Goal: Task Accomplishment & Management: Complete application form

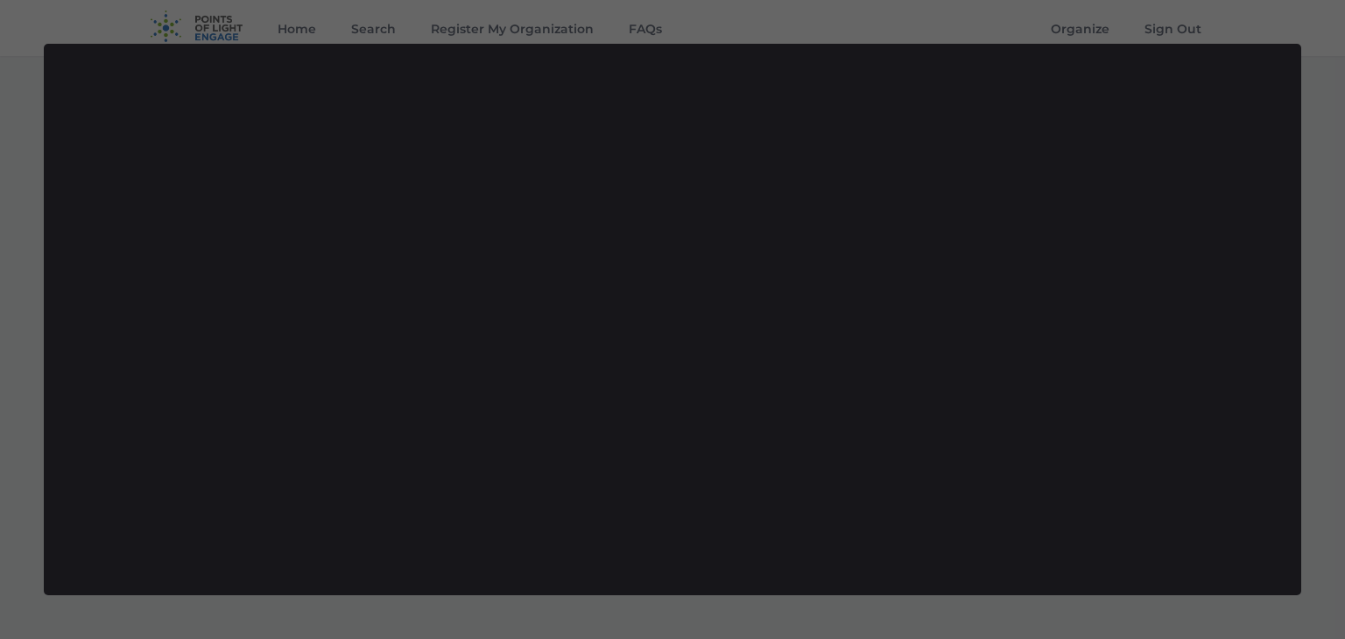
click at [1033, 25] on div at bounding box center [672, 319] width 1345 height 639
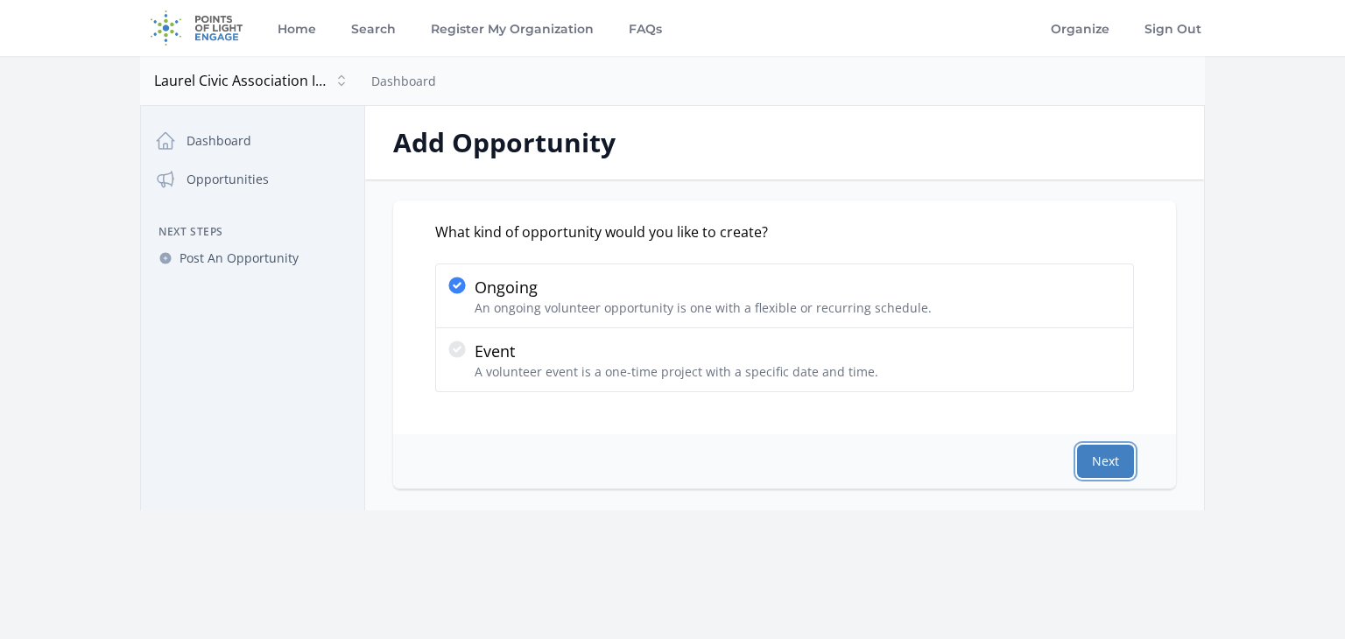
click at [1085, 451] on button "Next" at bounding box center [1105, 461] width 57 height 33
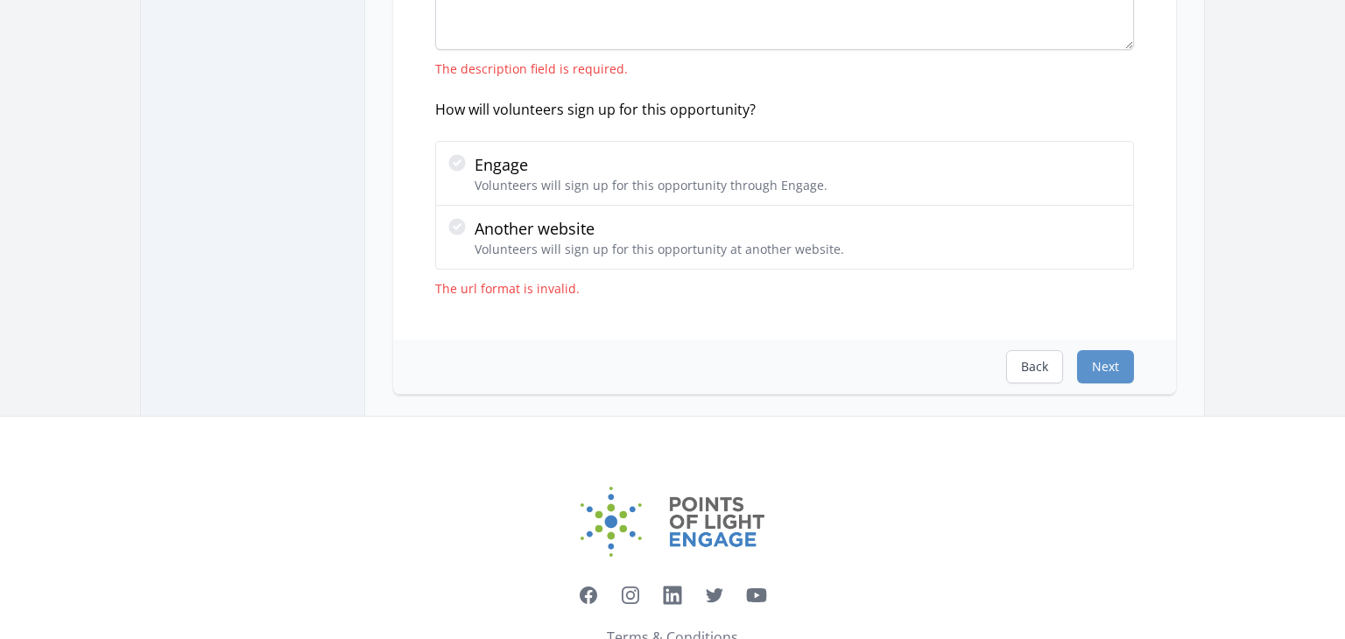
scroll to position [345, 0]
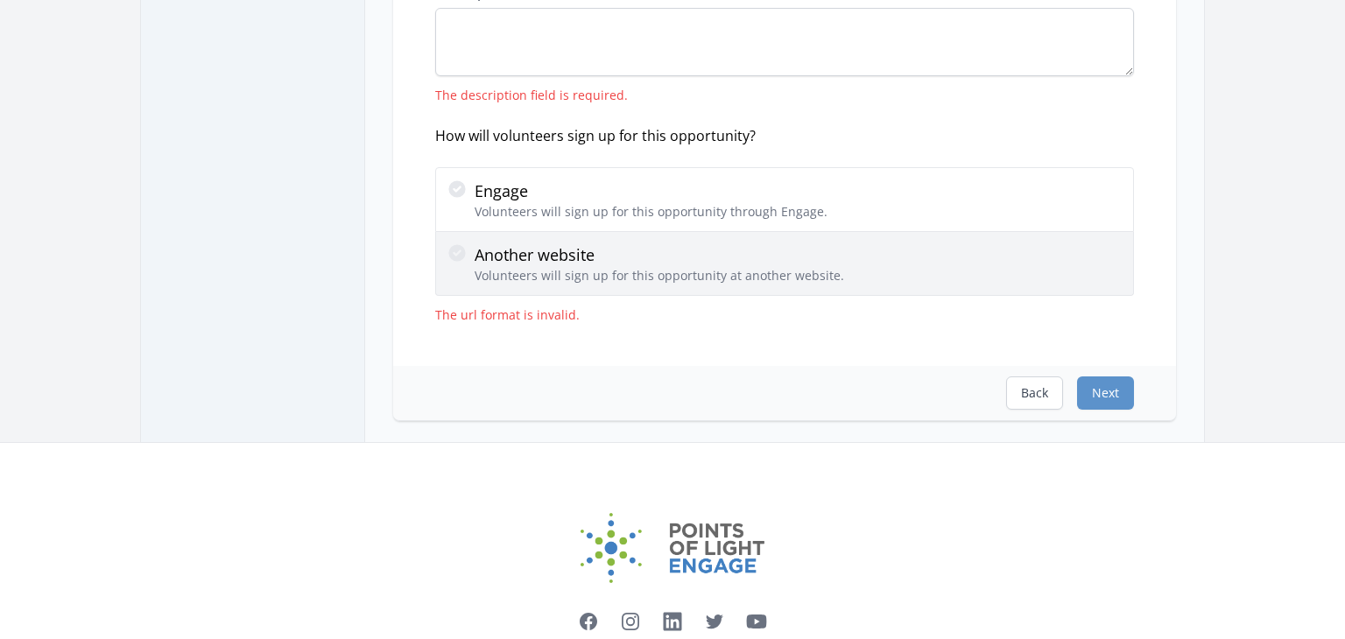
click at [535, 250] on p "Another website" at bounding box center [659, 255] width 369 height 25
click at [0, 0] on input "Another website Volunteers will sign up for this opportunity at another website." at bounding box center [0, 0] width 0 height 0
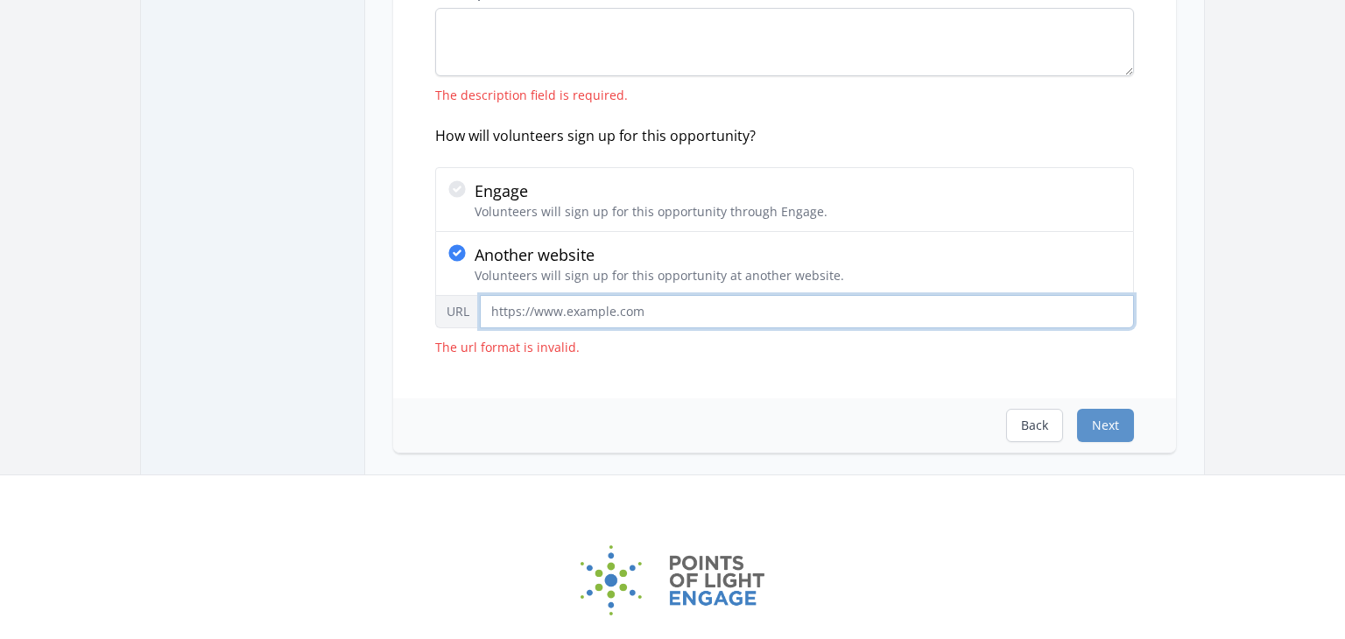
click at [554, 305] on input "URL" at bounding box center [807, 311] width 654 height 33
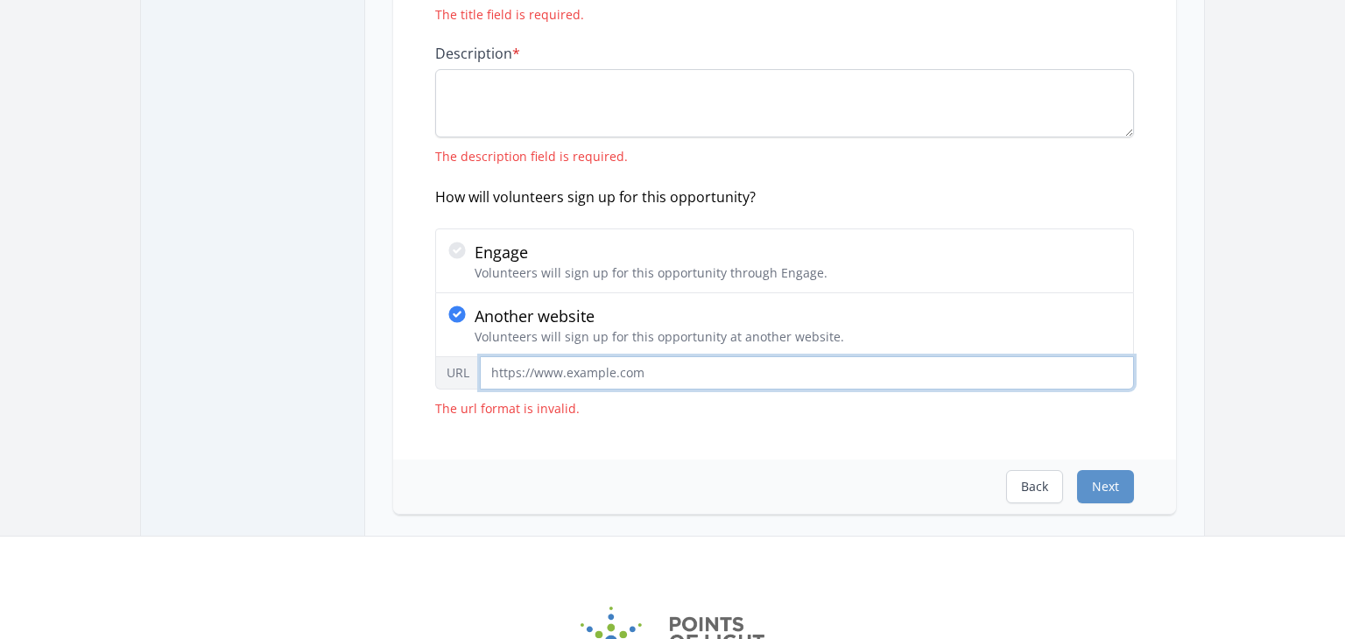
scroll to position [67, 0]
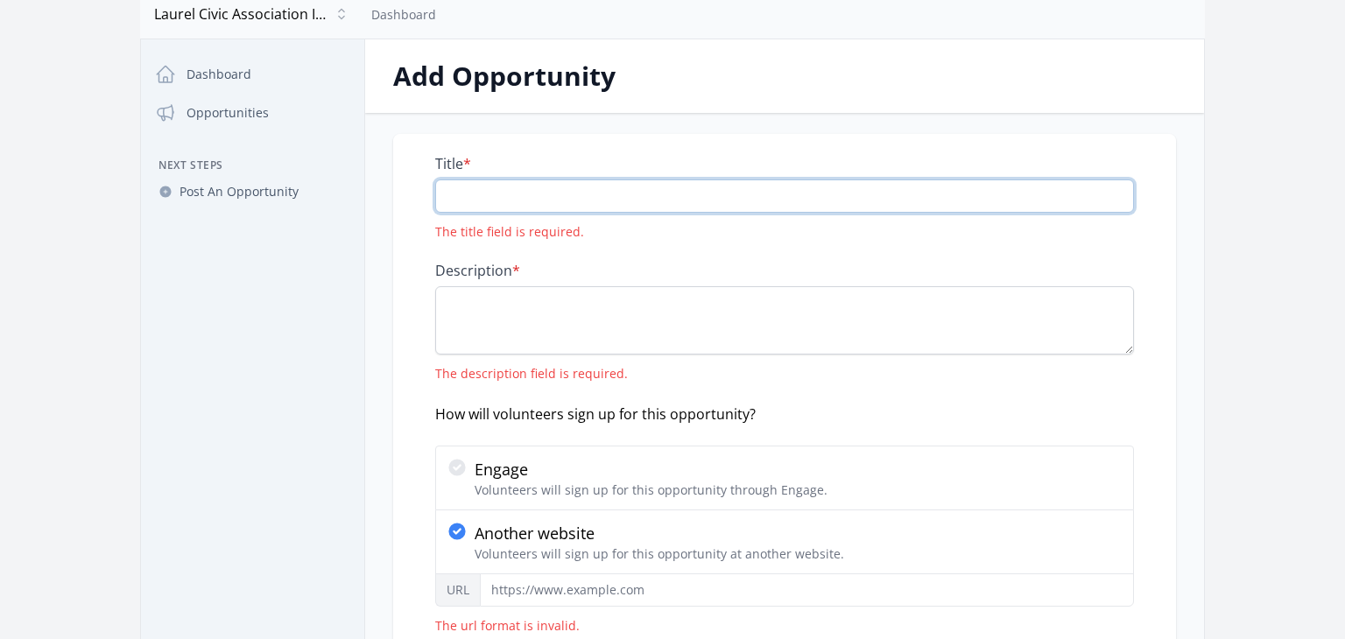
click at [499, 188] on input "Title *" at bounding box center [784, 195] width 699 height 33
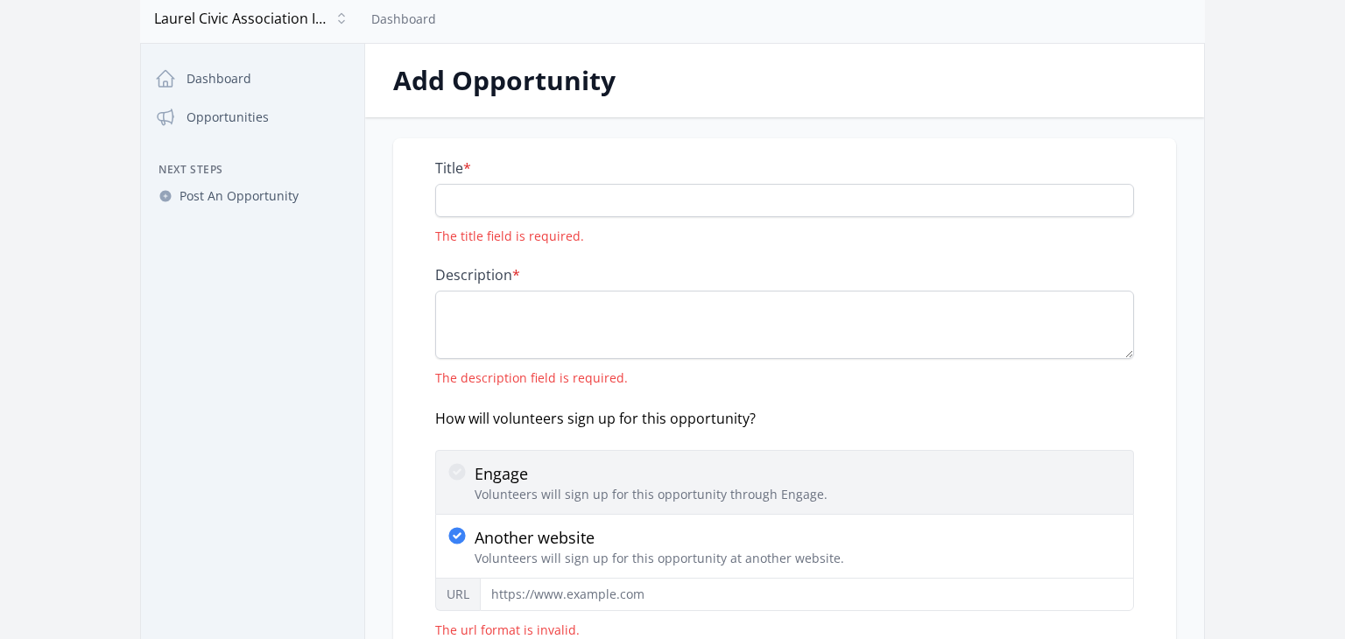
click at [481, 466] on p "Engage" at bounding box center [651, 473] width 353 height 25
click at [0, 0] on input "Engage Volunteers will sign up for this opportunity through Engage." at bounding box center [0, 0] width 0 height 0
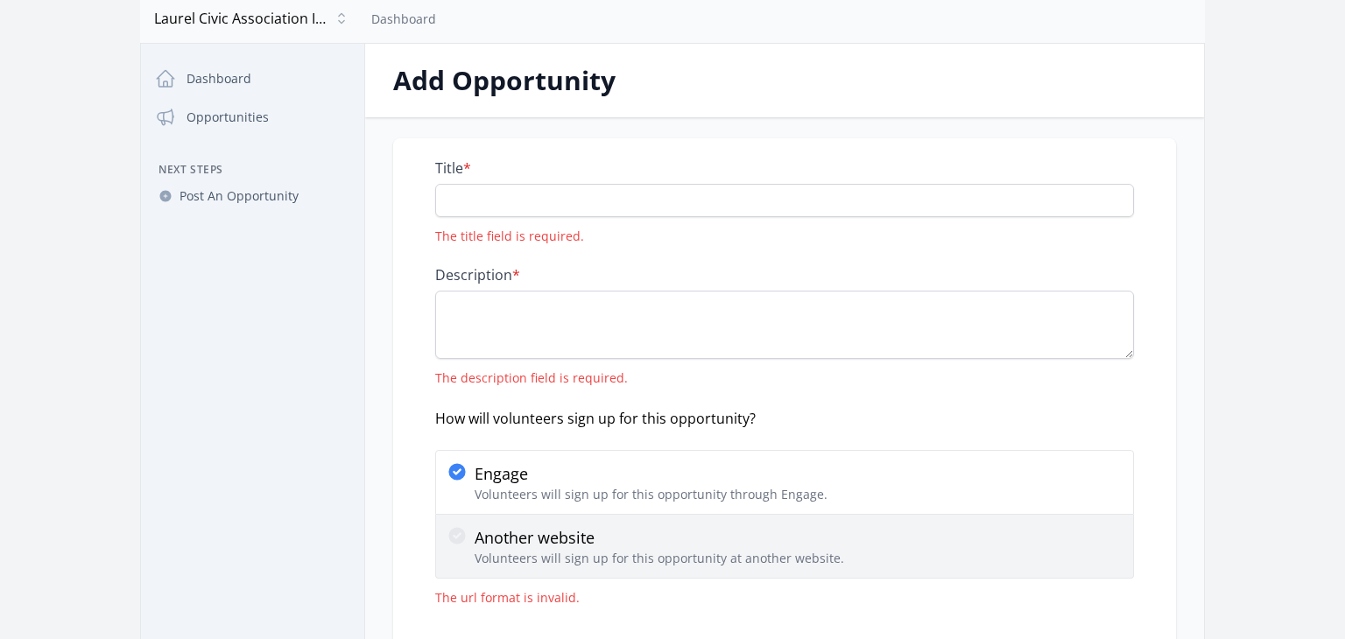
click at [499, 532] on p "Another website" at bounding box center [659, 537] width 369 height 25
click at [0, 0] on input "Another website Volunteers will sign up for this opportunity at another website." at bounding box center [0, 0] width 0 height 0
click at [456, 531] on icon at bounding box center [456, 535] width 17 height 17
click at [0, 0] on input "Another website Volunteers will sign up for this opportunity at another website." at bounding box center [0, 0] width 0 height 0
click at [454, 538] on icon at bounding box center [456, 535] width 17 height 17
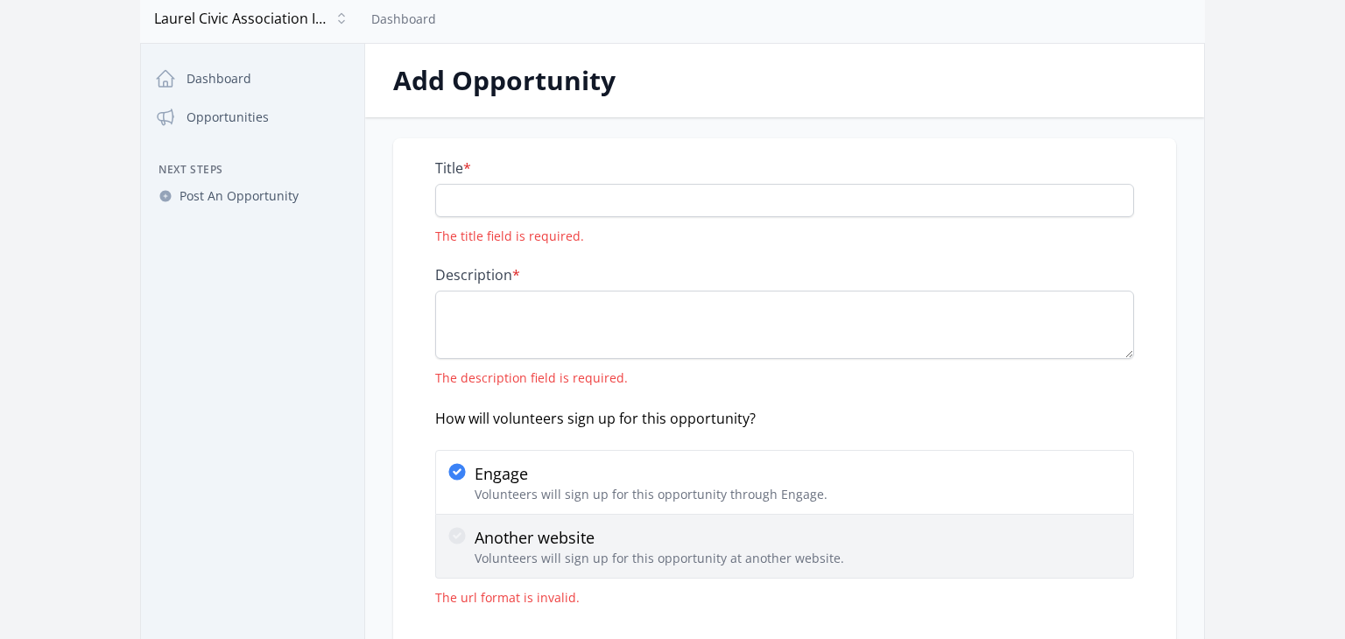
click at [0, 0] on input "Another website Volunteers will sign up for this opportunity at another website." at bounding box center [0, 0] width 0 height 0
click at [454, 538] on icon at bounding box center [456, 535] width 17 height 17
click at [0, 0] on input "Another website Volunteers will sign up for this opportunity at another website." at bounding box center [0, 0] width 0 height 0
click at [528, 541] on p "Another website" at bounding box center [659, 537] width 369 height 25
click at [0, 0] on input "Another website Volunteers will sign up for this opportunity at another website." at bounding box center [0, 0] width 0 height 0
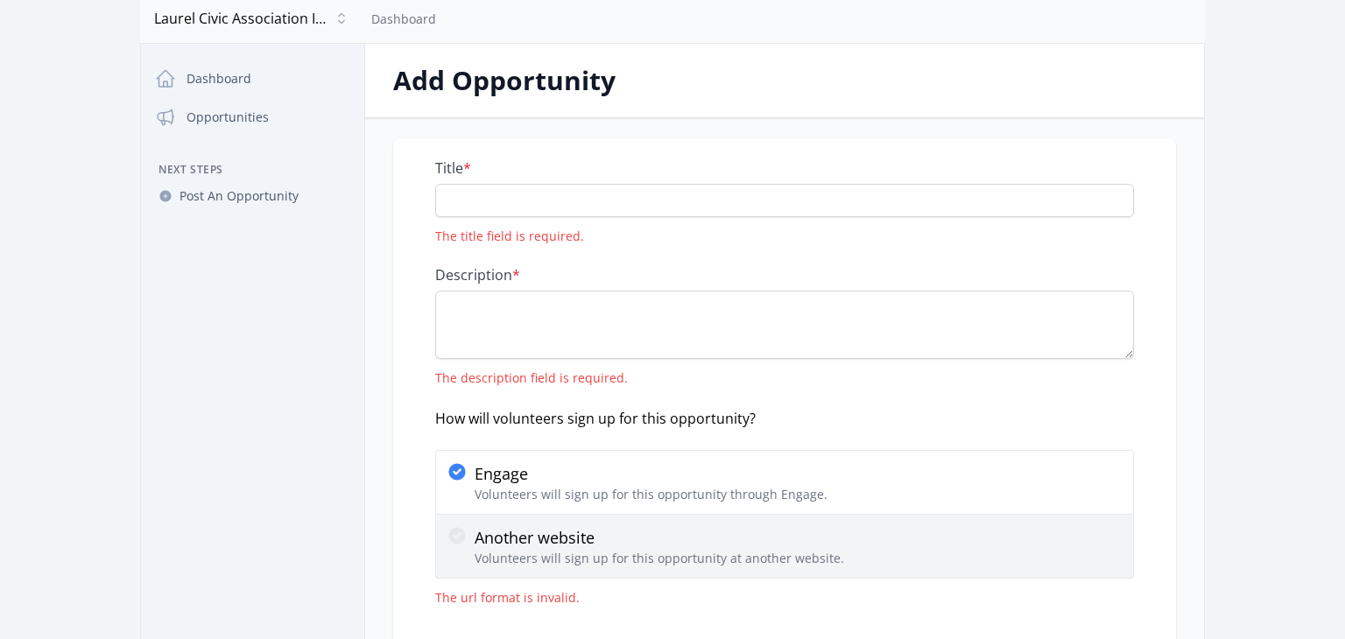
click at [549, 541] on p "Another website" at bounding box center [659, 537] width 369 height 25
click at [0, 0] on input "Another website Volunteers will sign up for this opportunity at another website." at bounding box center [0, 0] width 0 height 0
click at [532, 517] on label "Another website Volunteers will sign up for this opportunity at another website." at bounding box center [784, 547] width 699 height 64
click at [0, 0] on input "Another website Volunteers will sign up for this opportunity at another website." at bounding box center [0, 0] width 0 height 0
click at [510, 531] on p "Another website" at bounding box center [659, 537] width 369 height 25
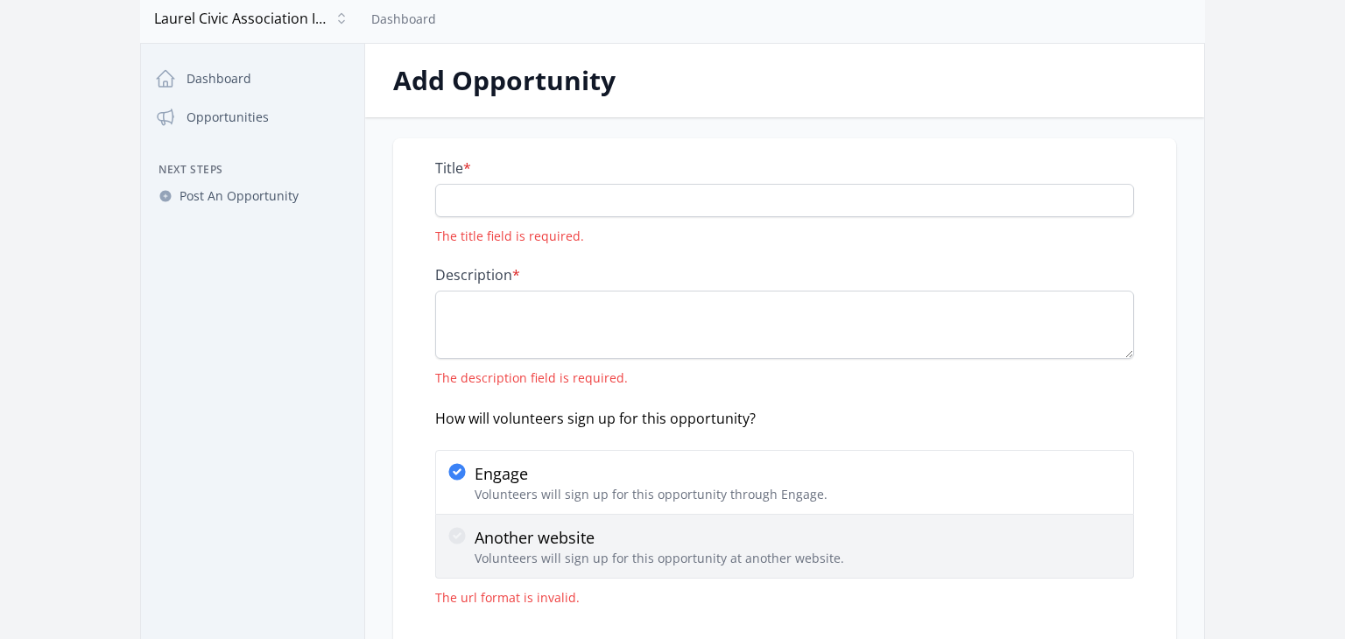
click at [0, 0] on input "Another website Volunteers will sign up for this opportunity at another website." at bounding box center [0, 0] width 0 height 0
click at [510, 532] on p "Another website" at bounding box center [659, 537] width 369 height 25
click at [0, 0] on input "Another website Volunteers will sign up for this opportunity at another website." at bounding box center [0, 0] width 0 height 0
click at [510, 532] on p "Another website" at bounding box center [659, 537] width 369 height 25
click at [0, 0] on input "Another website Volunteers will sign up for this opportunity at another website." at bounding box center [0, 0] width 0 height 0
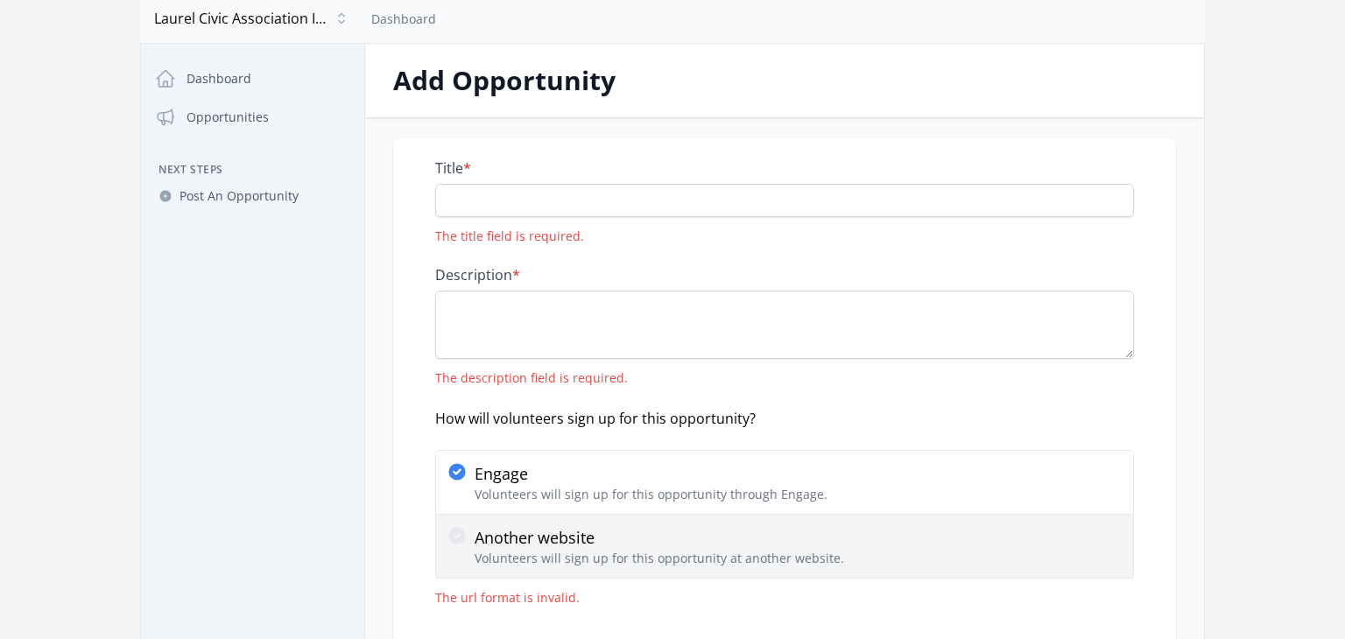
click at [489, 538] on p "Another website" at bounding box center [659, 537] width 369 height 25
click at [0, 0] on input "Another website Volunteers will sign up for this opportunity at another website." at bounding box center [0, 0] width 0 height 0
click at [464, 539] on icon at bounding box center [457, 535] width 21 height 21
click at [0, 0] on input "Another website Volunteers will sign up for this opportunity at another website." at bounding box center [0, 0] width 0 height 0
click at [457, 538] on icon at bounding box center [456, 535] width 17 height 17
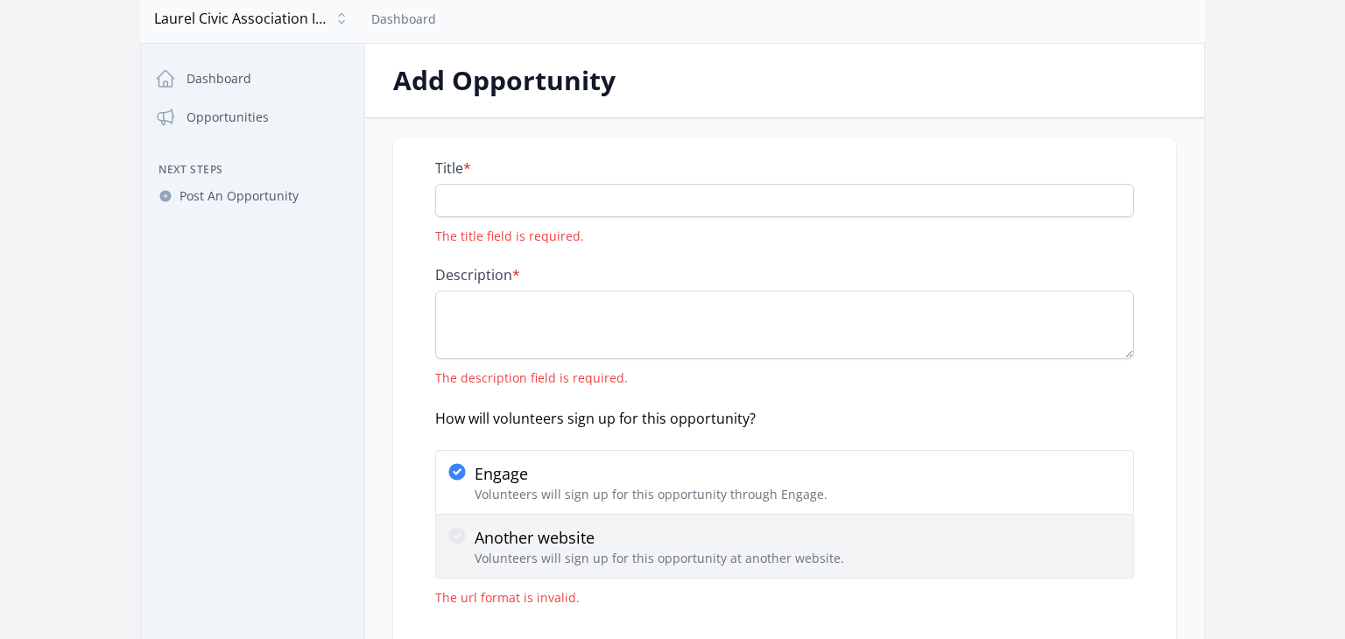
click at [0, 0] on input "Another website Volunteers will sign up for this opportunity at another website." at bounding box center [0, 0] width 0 height 0
click at [457, 537] on icon at bounding box center [456, 535] width 17 height 17
click at [0, 0] on input "Another website Volunteers will sign up for this opportunity at another website." at bounding box center [0, 0] width 0 height 0
click at [457, 537] on icon at bounding box center [456, 535] width 17 height 17
click at [0, 0] on input "Another website Volunteers will sign up for this opportunity at another website." at bounding box center [0, 0] width 0 height 0
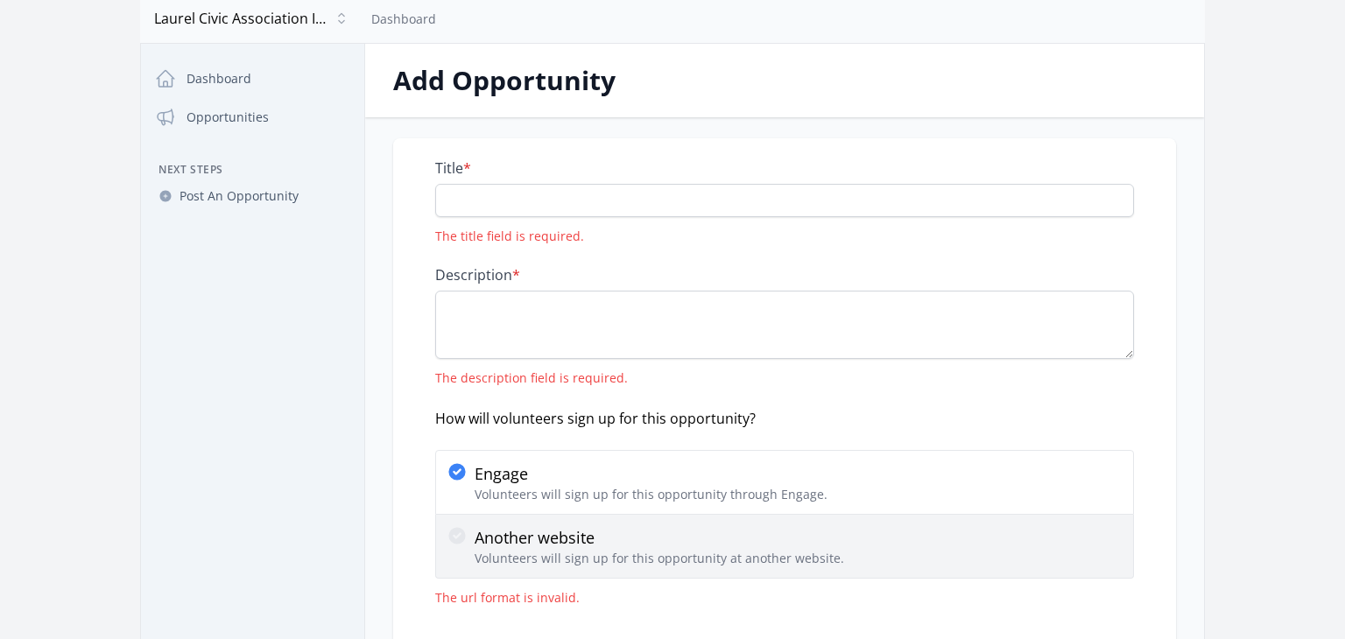
click at [456, 536] on icon at bounding box center [457, 535] width 21 height 21
click at [0, 0] on input "Another website Volunteers will sign up for this opportunity at another website." at bounding box center [0, 0] width 0 height 0
click at [531, 545] on p "Another website" at bounding box center [659, 537] width 369 height 25
click at [0, 0] on input "Another website Volunteers will sign up for this opportunity at another website." at bounding box center [0, 0] width 0 height 0
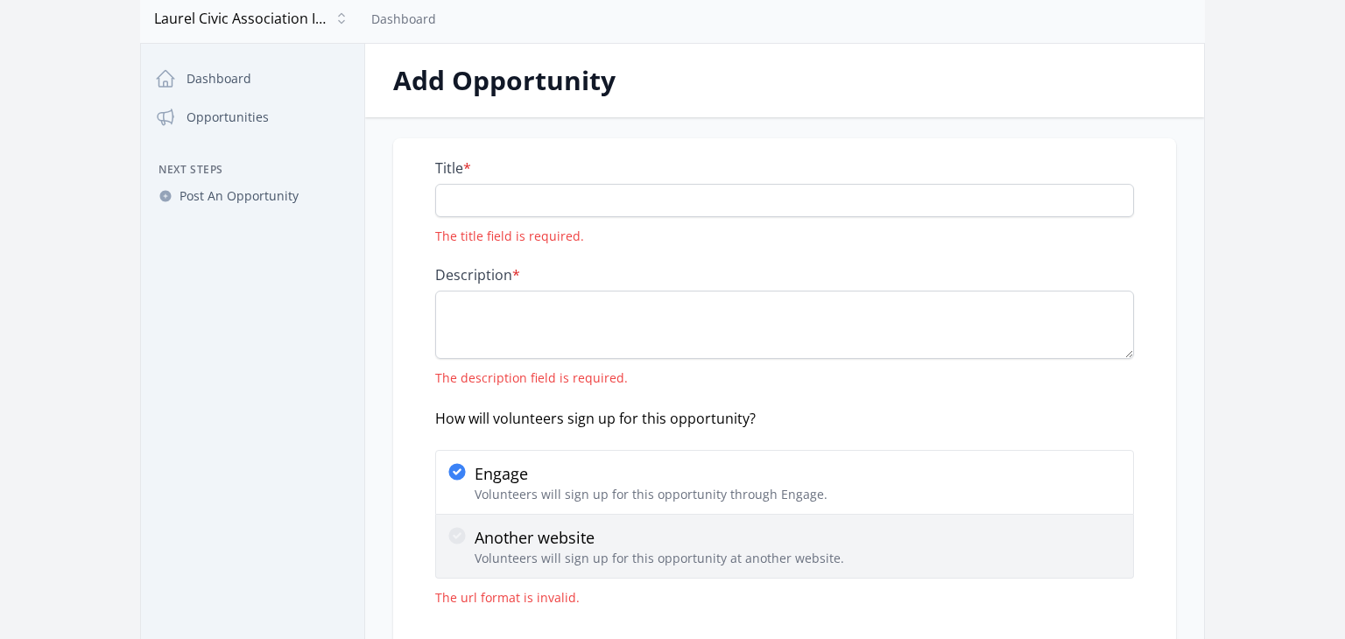
click at [528, 544] on p "Another website" at bounding box center [659, 537] width 369 height 25
click at [0, 0] on input "Another website Volunteers will sign up for this opportunity at another website." at bounding box center [0, 0] width 0 height 0
click at [524, 542] on p "Another website" at bounding box center [659, 537] width 369 height 25
click at [0, 0] on input "Another website Volunteers will sign up for this opportunity at another website." at bounding box center [0, 0] width 0 height 0
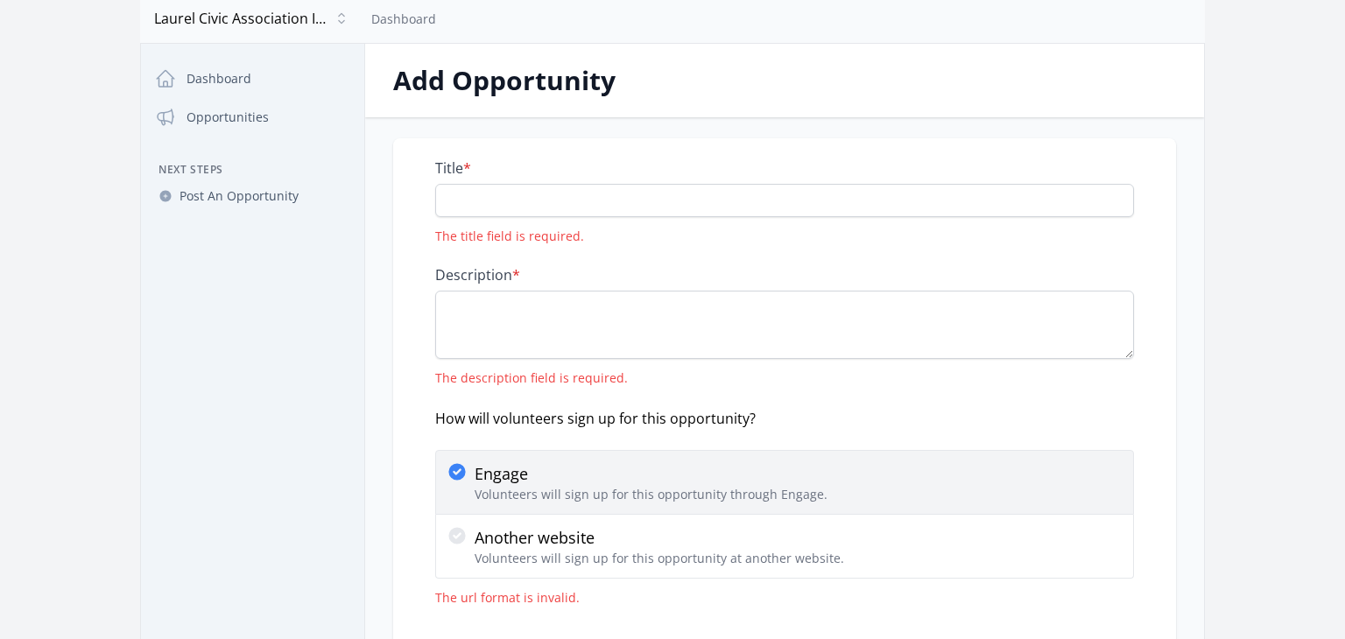
click at [517, 486] on p "Volunteers will sign up for this opportunity through Engage." at bounding box center [651, 495] width 353 height 18
click at [0, 0] on input "Engage Volunteers will sign up for this opportunity through Engage." at bounding box center [0, 0] width 0 height 0
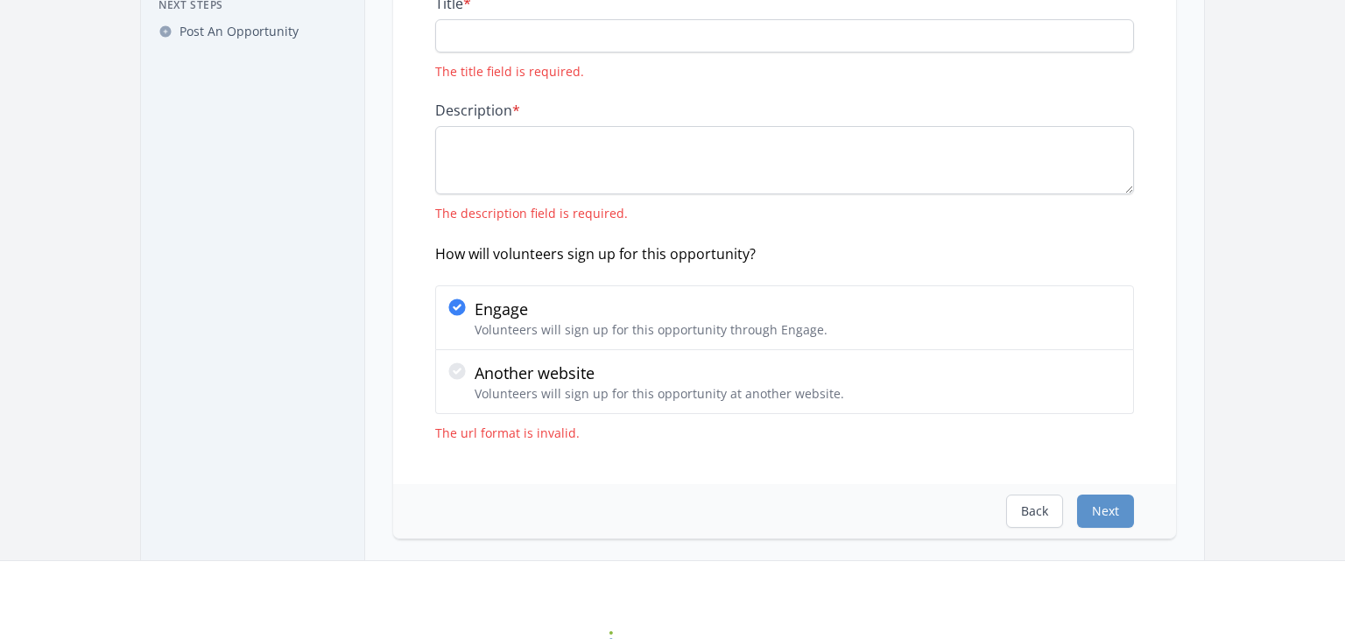
scroll to position [228, 0]
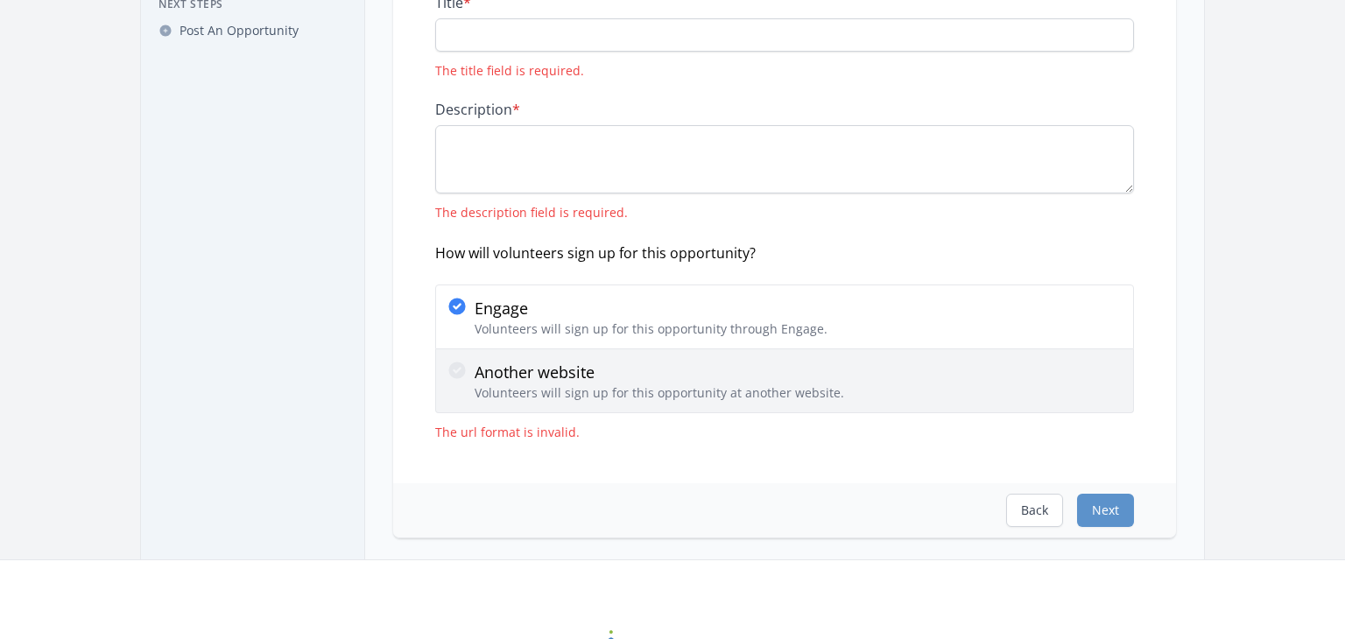
click at [480, 362] on p "Another website" at bounding box center [659, 372] width 369 height 25
click at [0, 0] on input "Another website Volunteers will sign up for this opportunity at another website." at bounding box center [0, 0] width 0 height 0
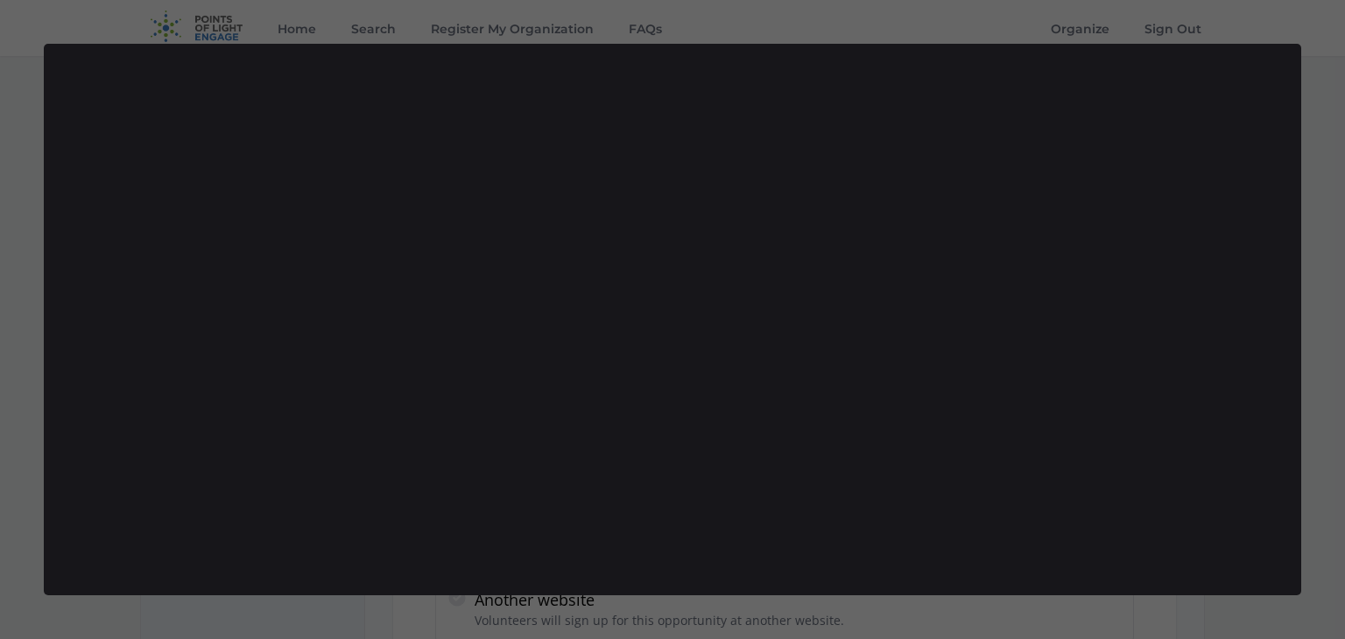
scroll to position [0, 0]
click at [1344, 159] on div at bounding box center [672, 319] width 1345 height 639
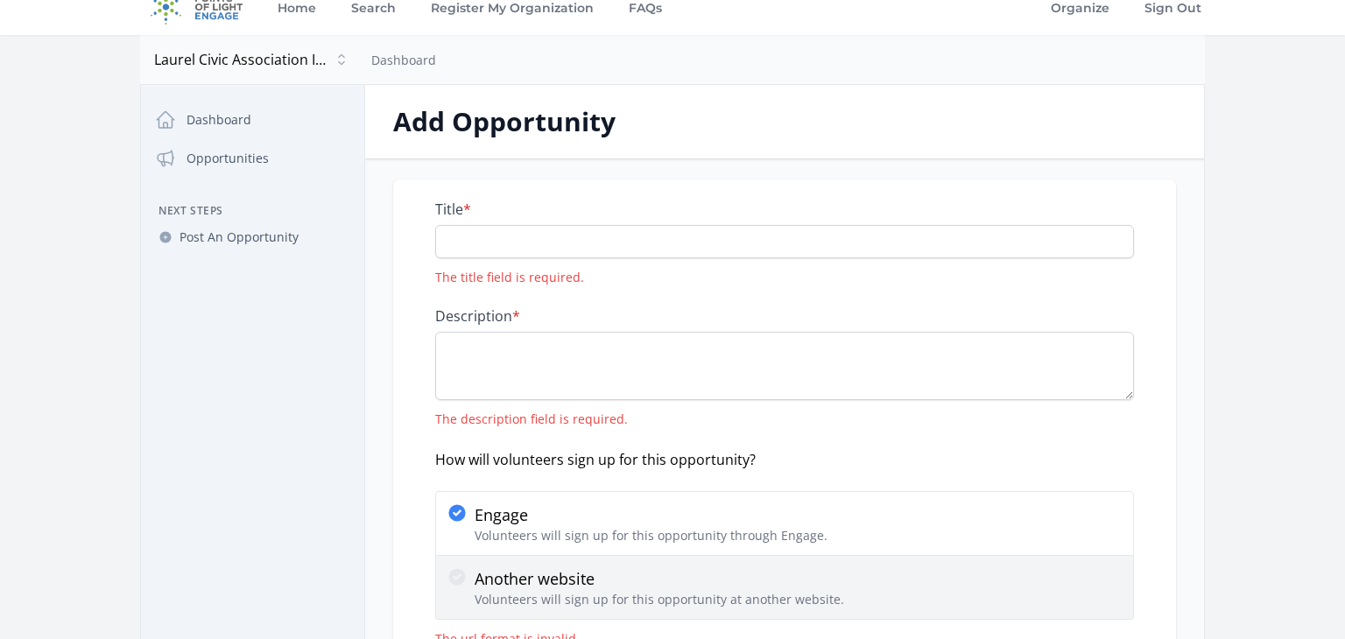
scroll to position [159, 0]
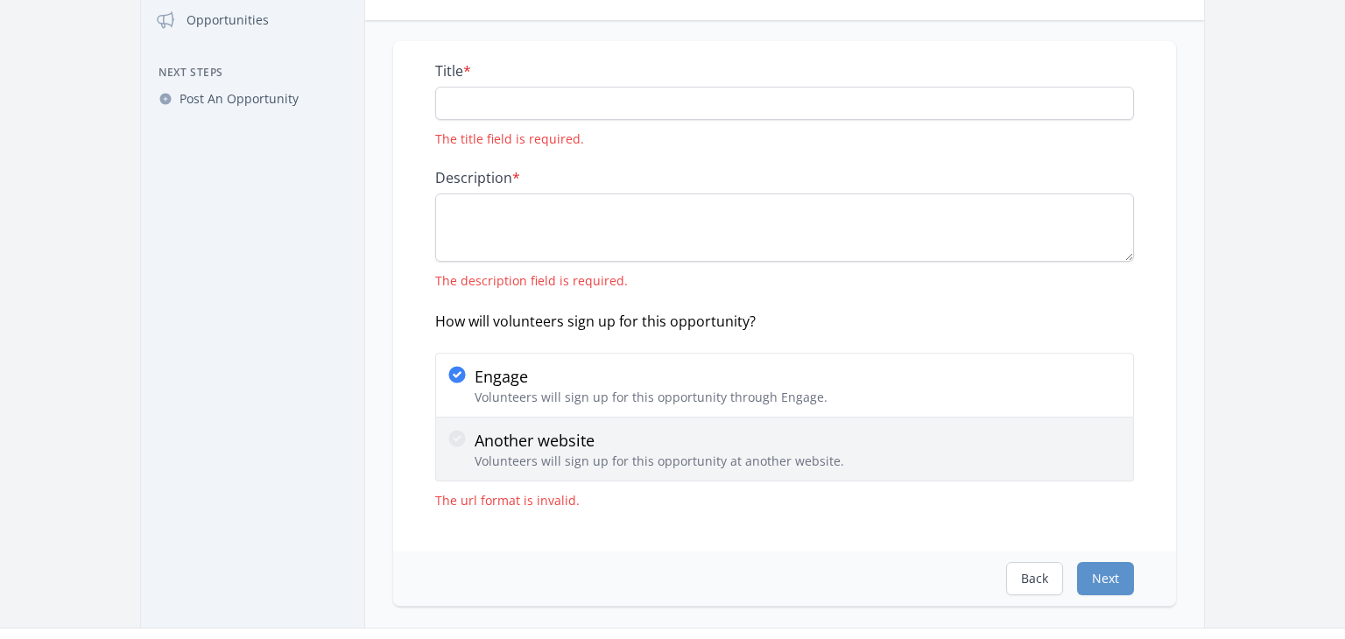
click at [486, 441] on p "Another website" at bounding box center [659, 440] width 369 height 25
click at [0, 0] on input "Another website Volunteers will sign up for this opportunity at another website." at bounding box center [0, 0] width 0 height 0
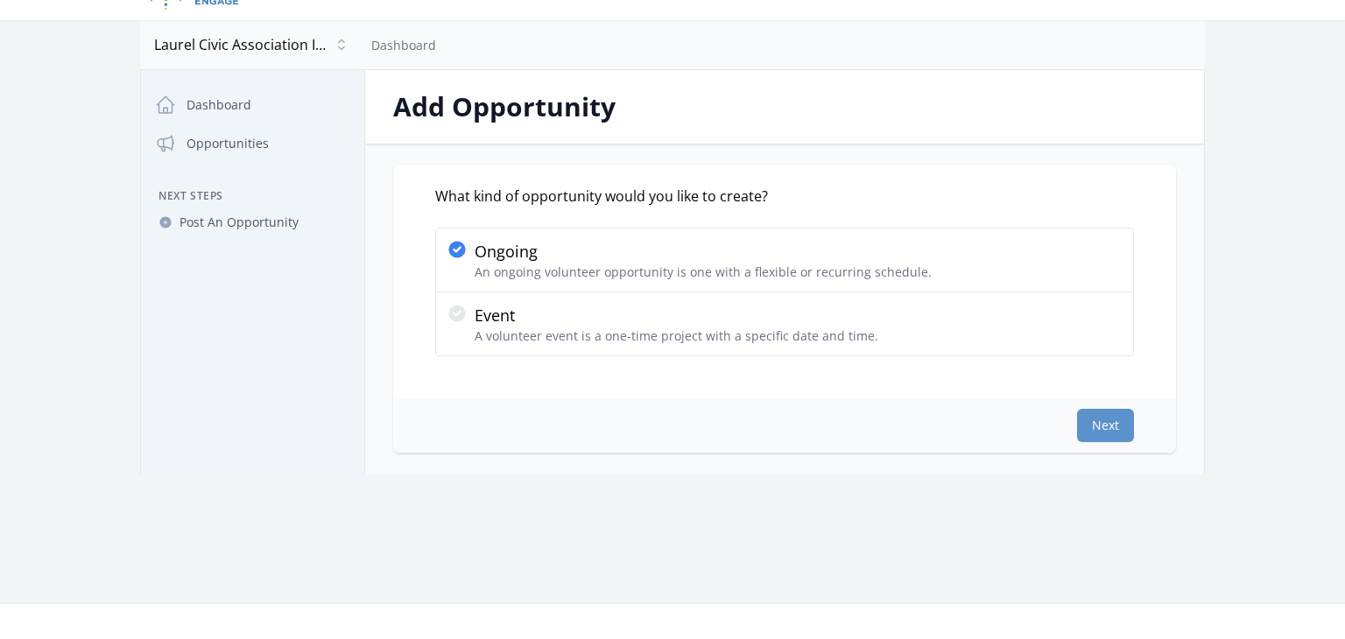
scroll to position [35, 0]
click at [1092, 430] on button "Next" at bounding box center [1105, 426] width 57 height 33
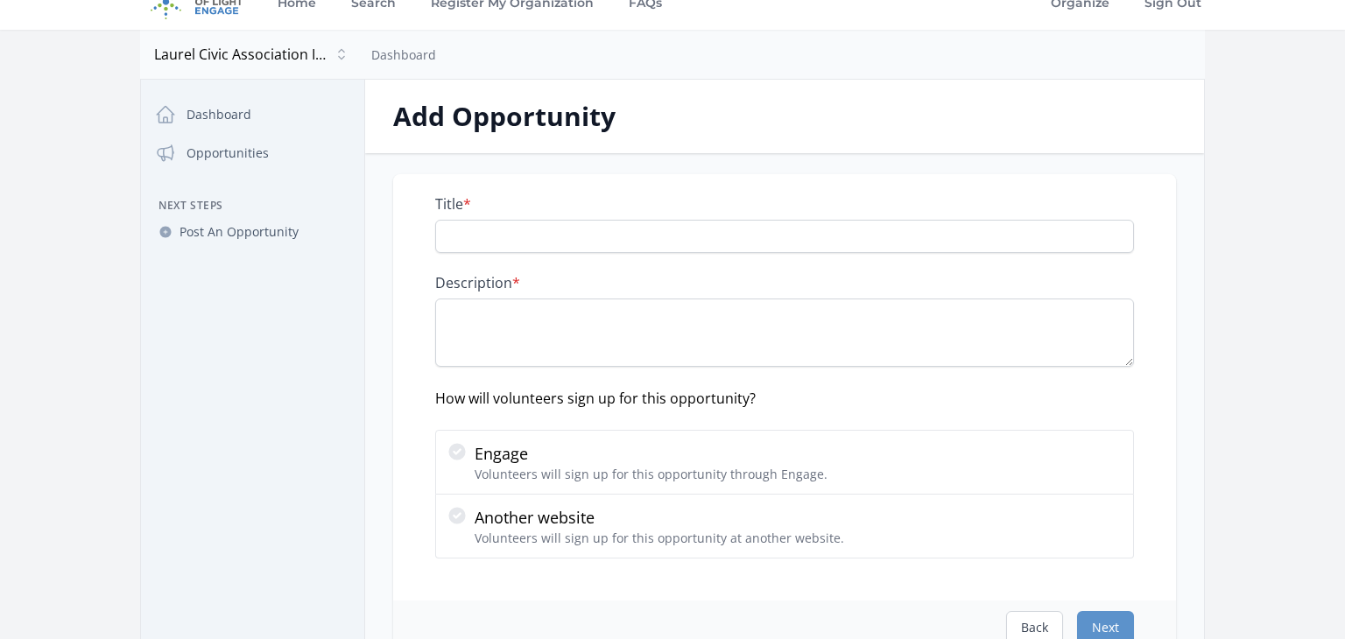
scroll to position [27, 0]
click at [510, 557] on div "Title * Description * How will volunteers sign up for this opportunity? Engage …" at bounding box center [784, 386] width 783 height 426
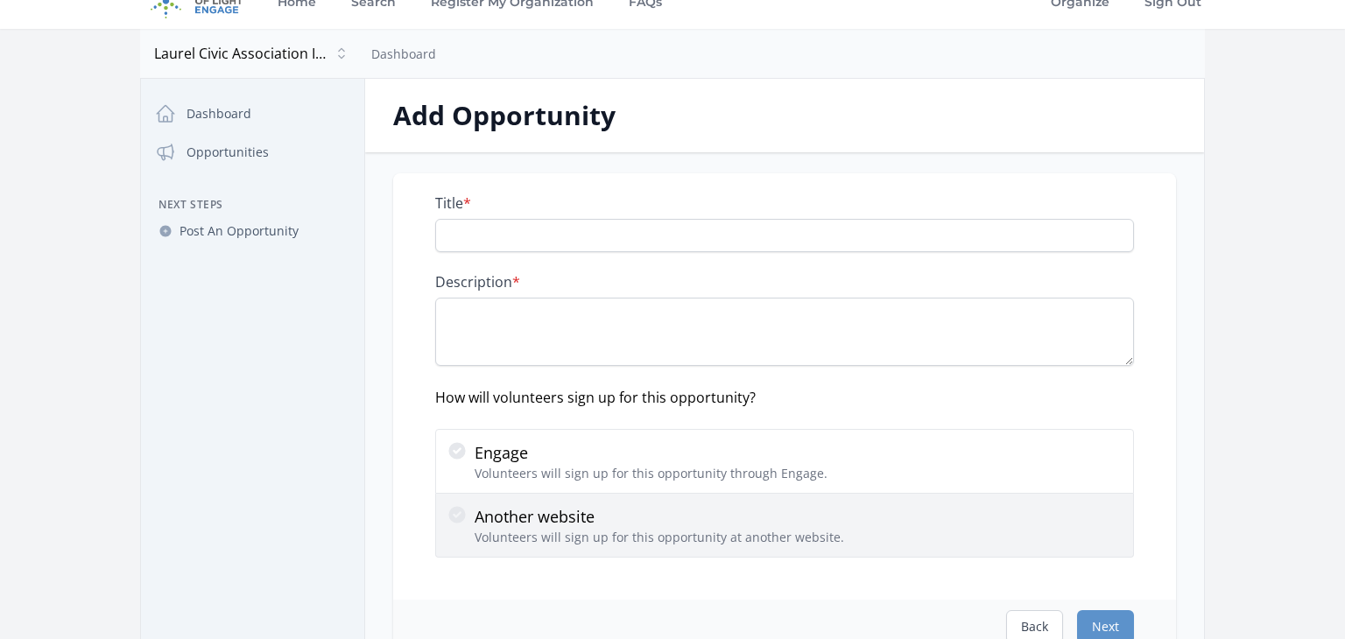
click at [518, 545] on p "Volunteers will sign up for this opportunity at another website." at bounding box center [659, 538] width 369 height 18
click at [0, 0] on input "Another website Volunteers will sign up for this opportunity at another website." at bounding box center [0, 0] width 0 height 0
click at [470, 530] on div at bounding box center [461, 525] width 28 height 42
click at [0, 0] on input "Another website Volunteers will sign up for this opportunity at another website." at bounding box center [0, 0] width 0 height 0
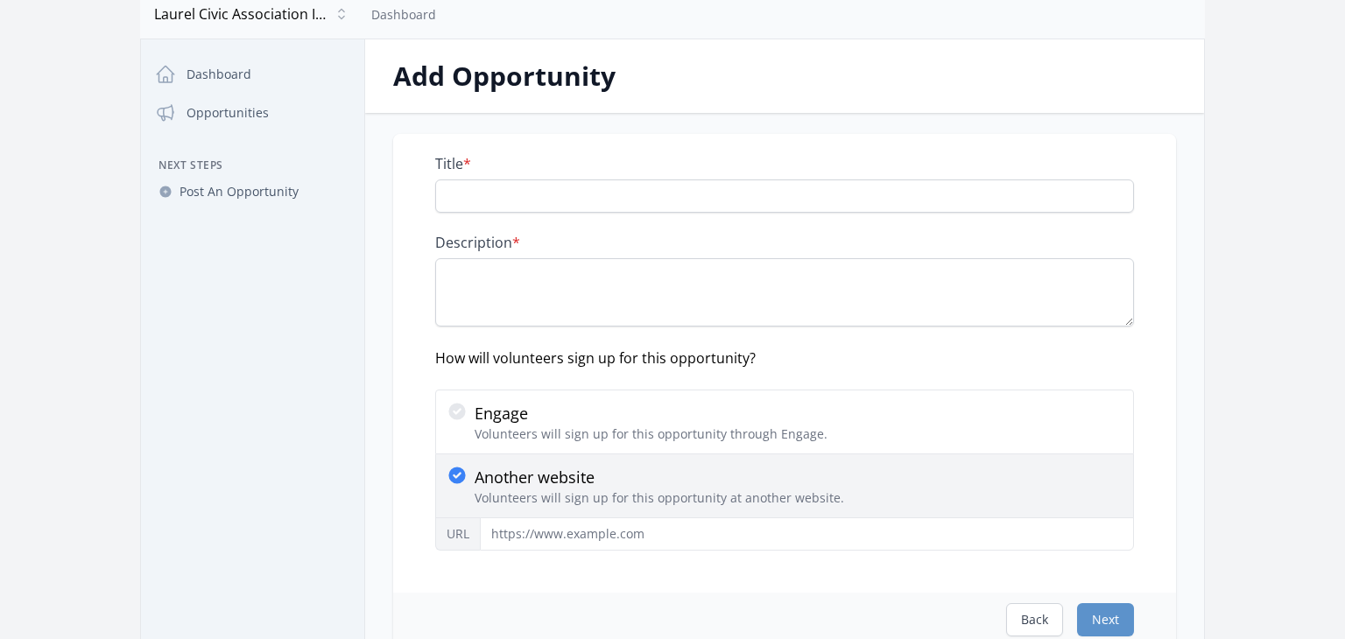
scroll to position [152, 0]
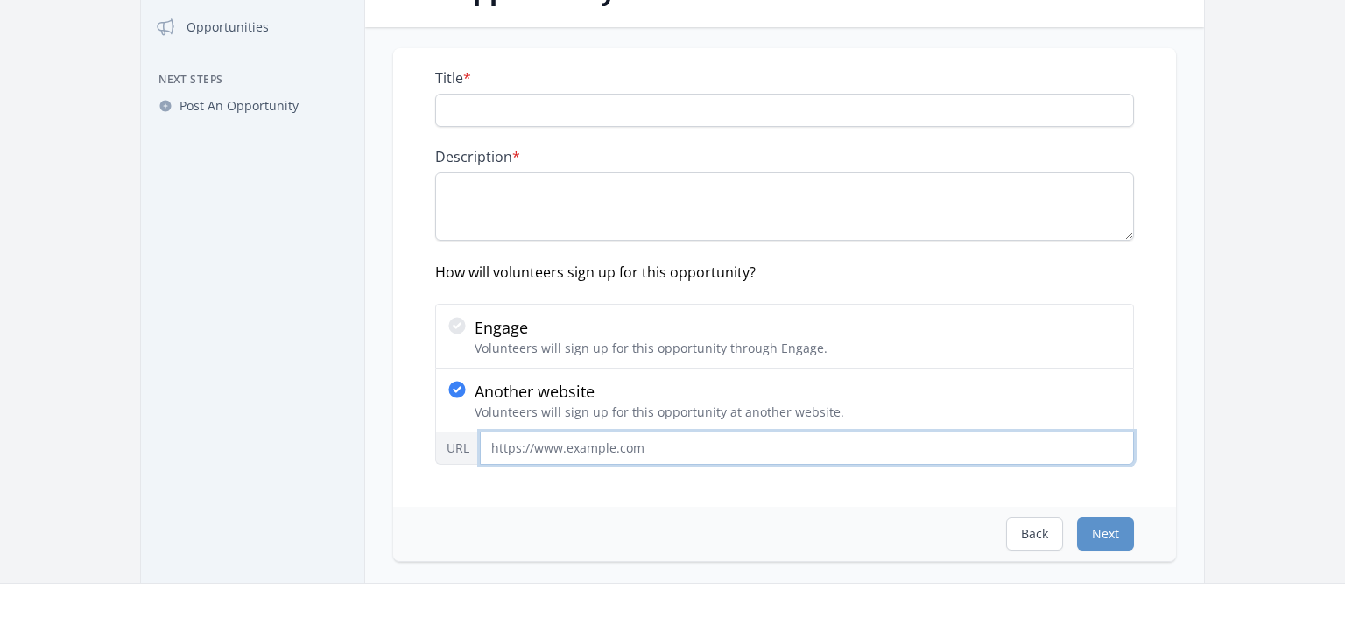
click at [545, 434] on input "URL" at bounding box center [807, 448] width 654 height 33
paste input "https://docs.google.com/forms/d/e/1FAIpQLSc8bkDQ_COeJ13BGZJjgP91_2XN-ZNOeH2hsxC…"
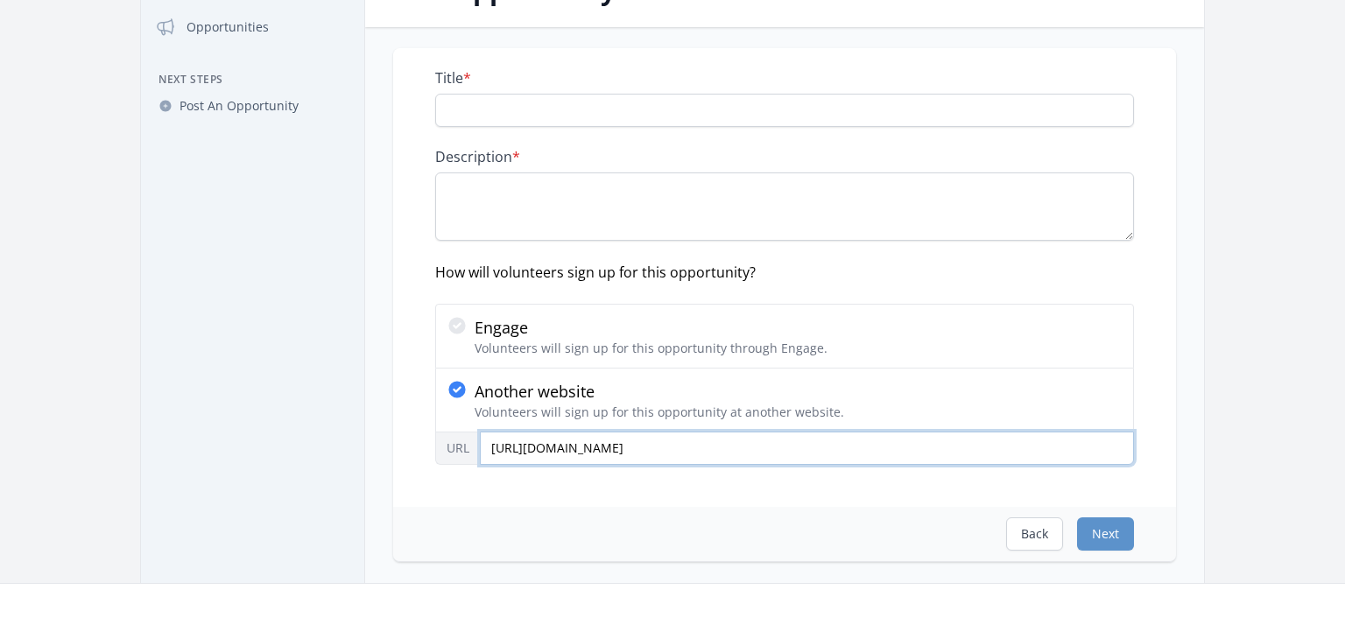
scroll to position [0, 0]
drag, startPoint x: 576, startPoint y: 444, endPoint x: 397, endPoint y: 438, distance: 179.6
click at [397, 438] on div "Title * Description * How will volunteers sign up for this opportunity? Engage …" at bounding box center [784, 277] width 783 height 459
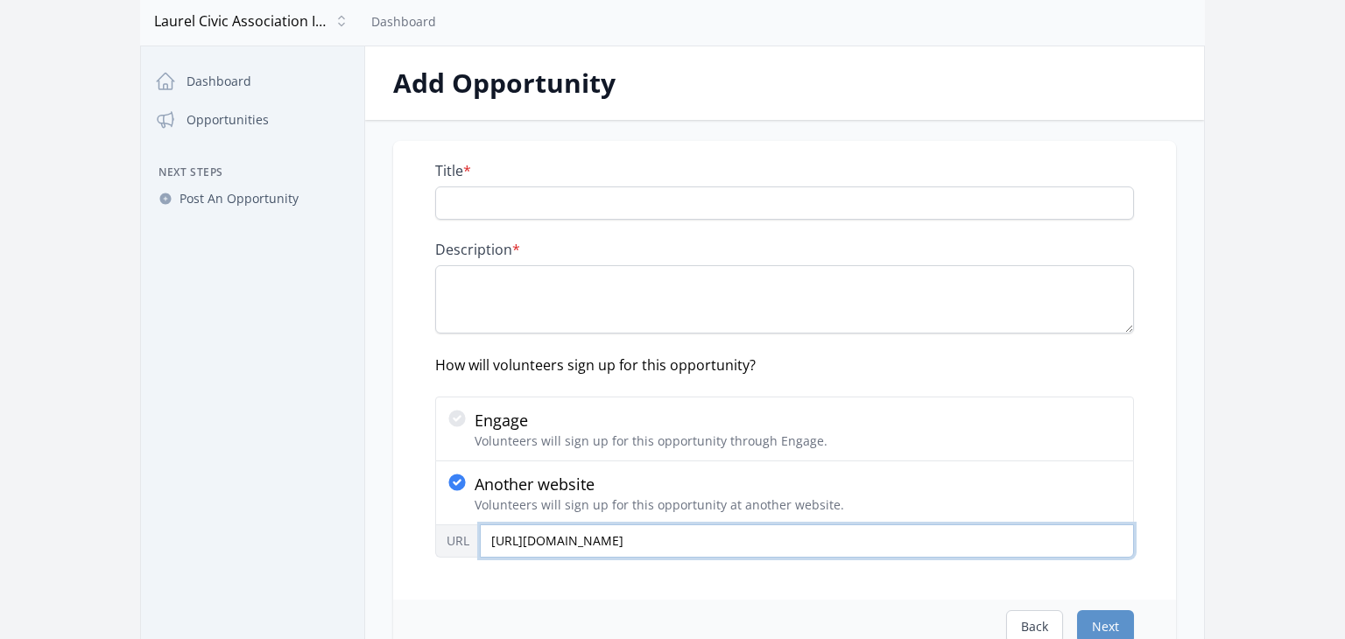
scroll to position [28, 0]
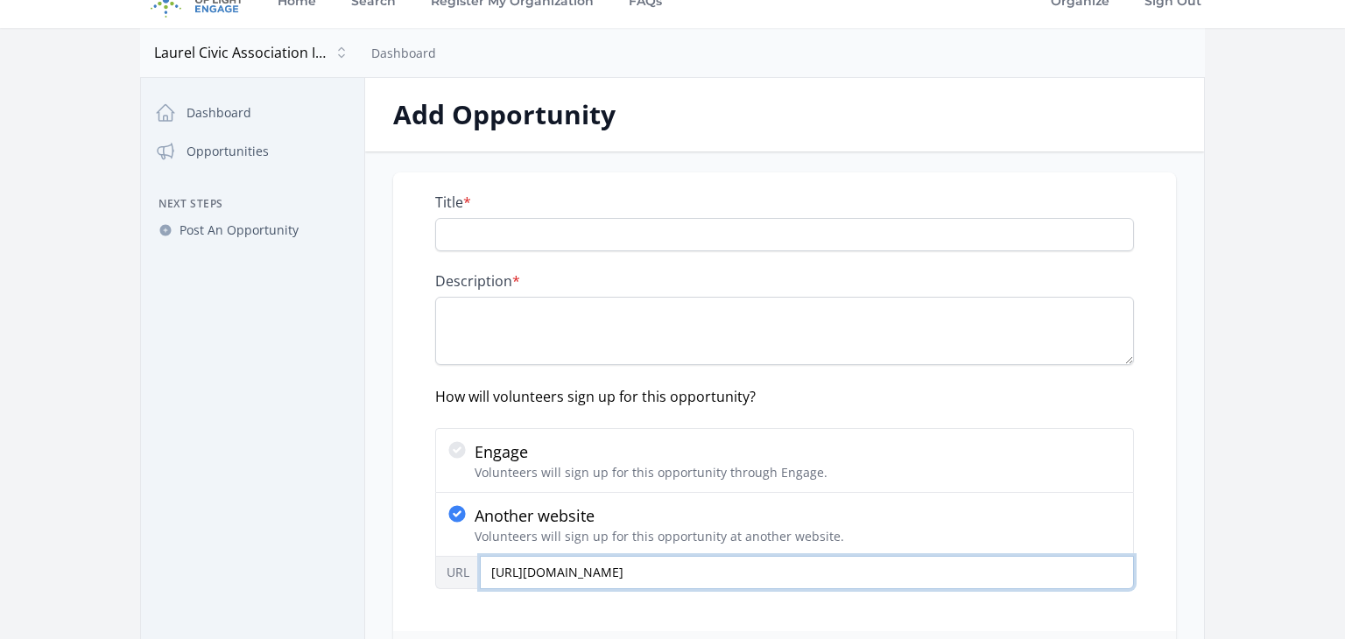
type input "https://docs.google.com/forms/d/e/1FAIpQLSc8bkDQ_COeJ13BGZJjgP91_2XN-ZNOeH2hsxC…"
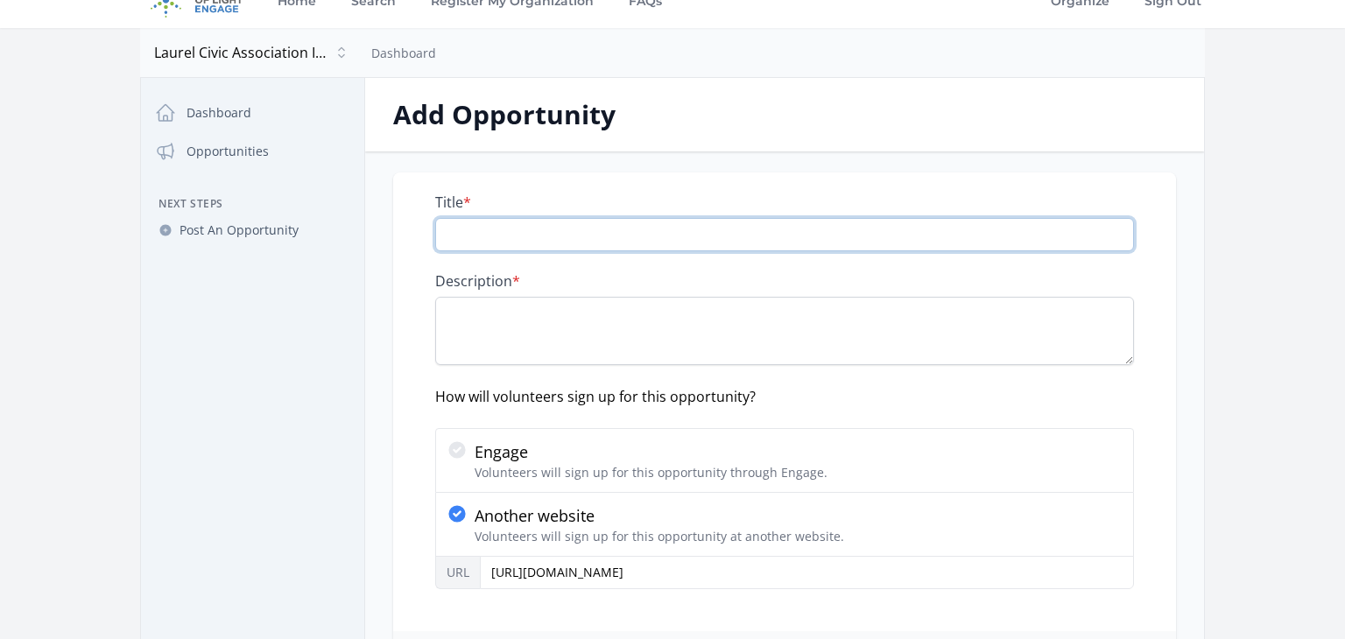
click at [579, 236] on input "Title *" at bounding box center [784, 234] width 699 height 33
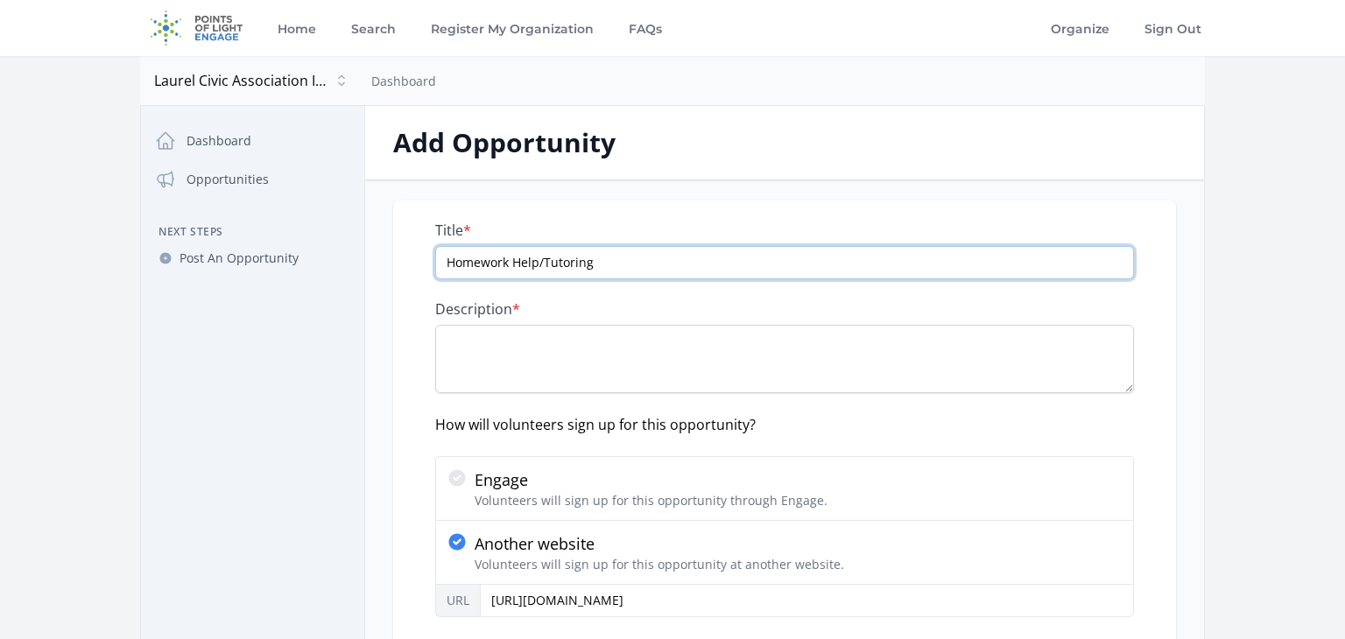
type input "Homework Help/Tutoring"
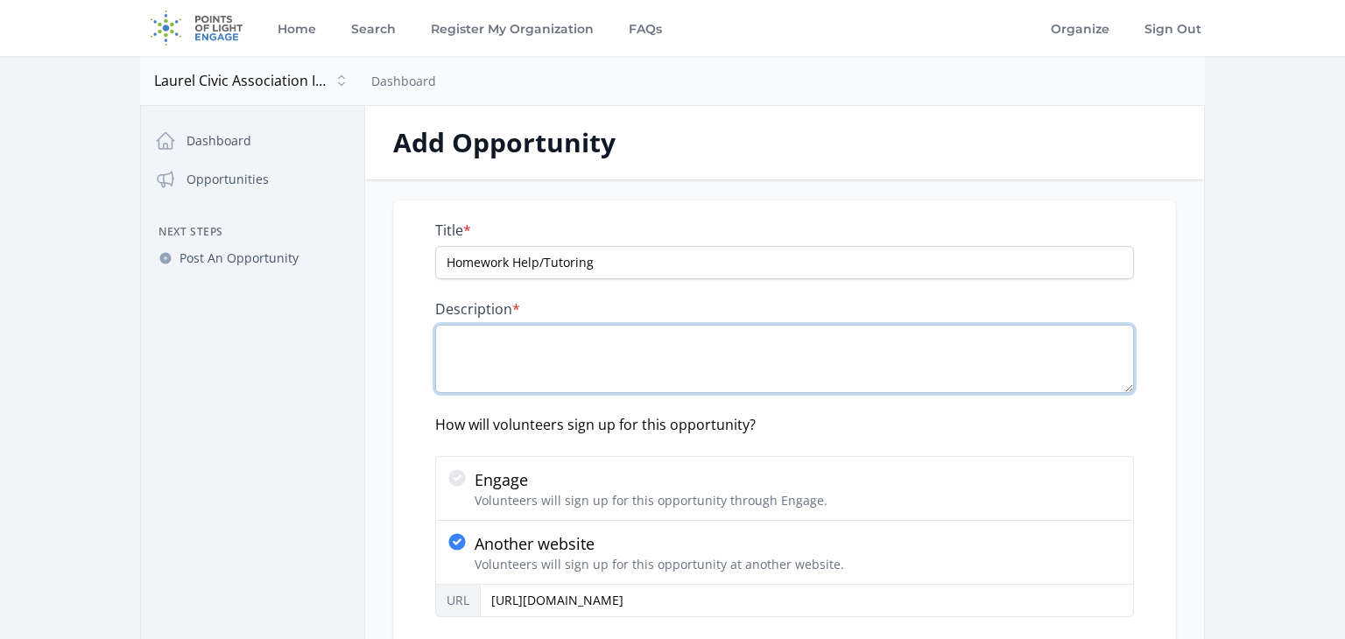
paste textarea "Homework Help / Tutoring Assist students with homework across subjects. Offer o…"
click at [442, 378] on textarea "Homework Help / Tutoring Assist students with homework across subjects. Offer o…" at bounding box center [784, 359] width 699 height 68
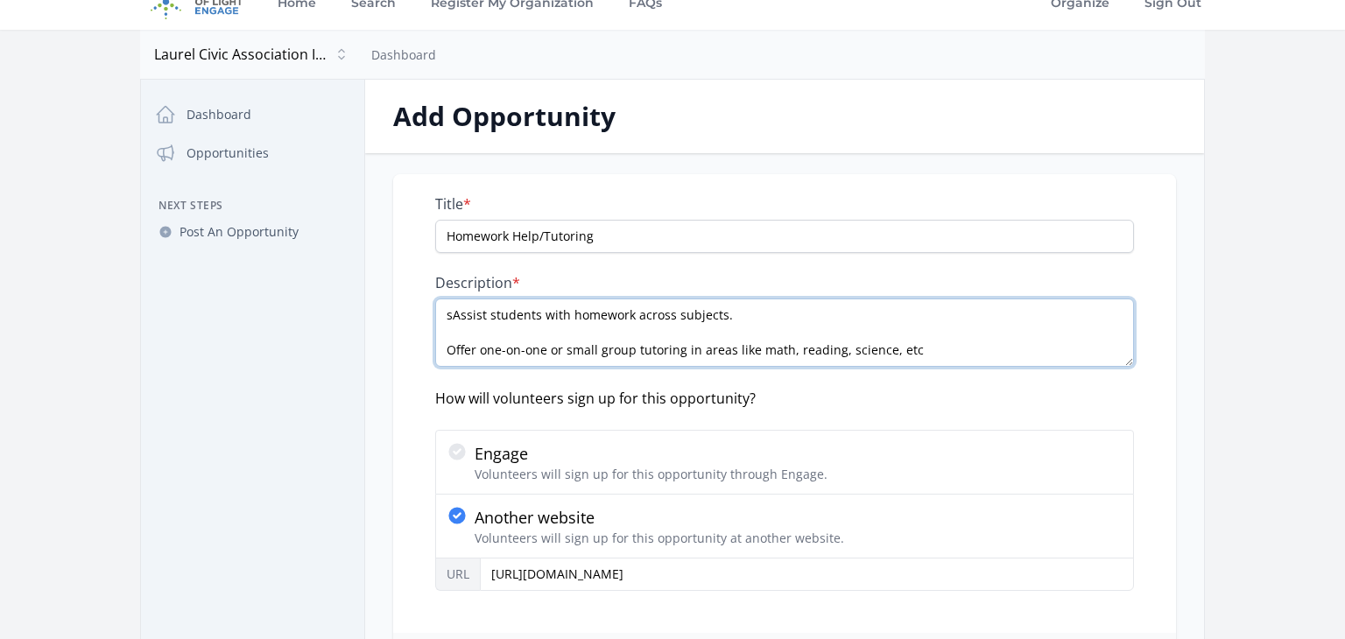
scroll to position [53, 0]
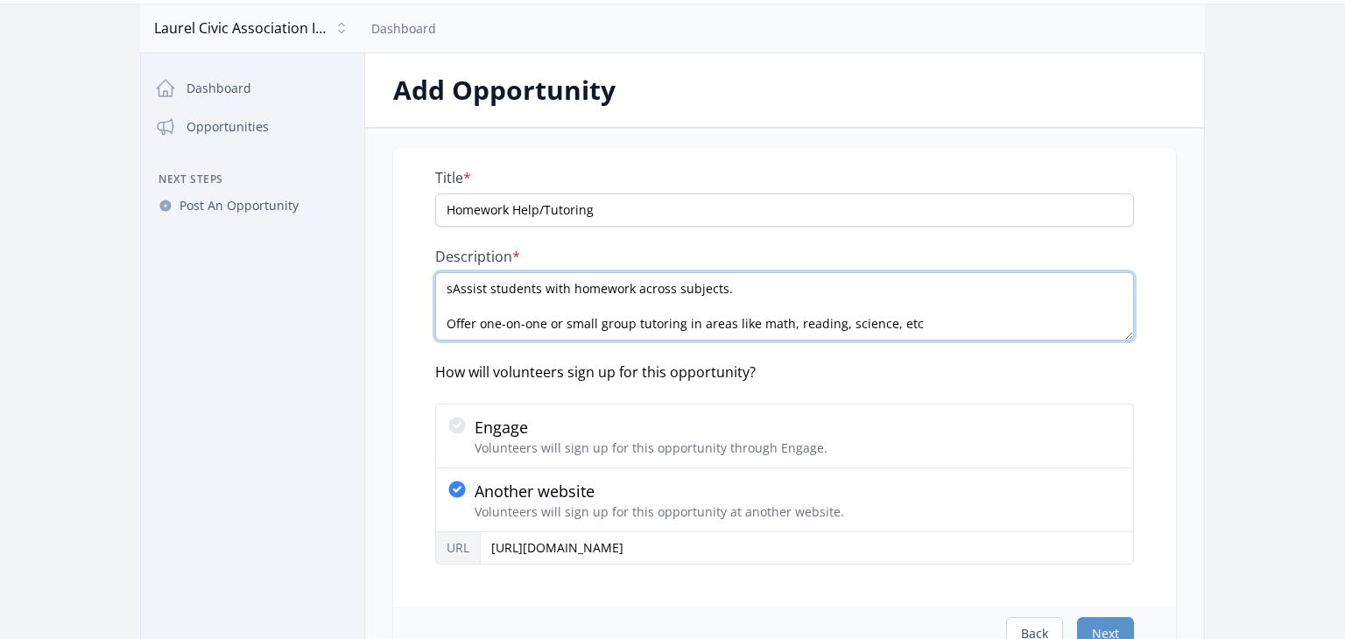
click at [445, 322] on textarea "sAssist students with homework across subjects. Offer one-on-one or small group…" at bounding box center [784, 306] width 699 height 68
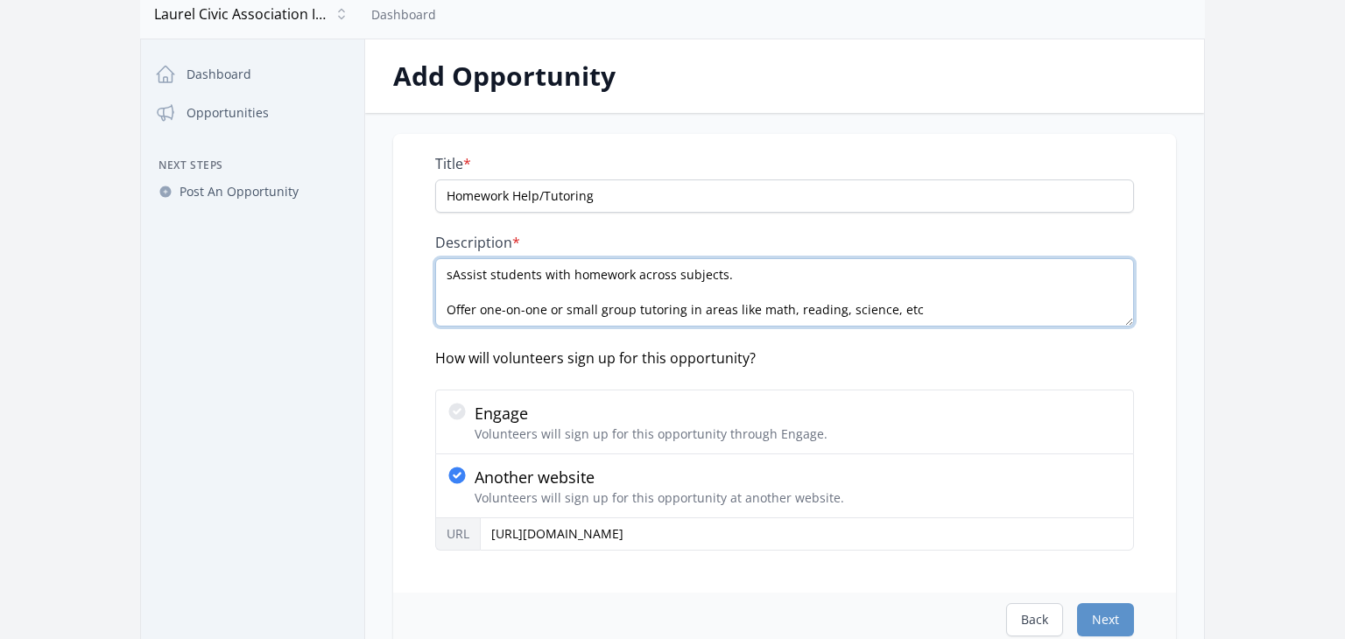
scroll to position [55, 0]
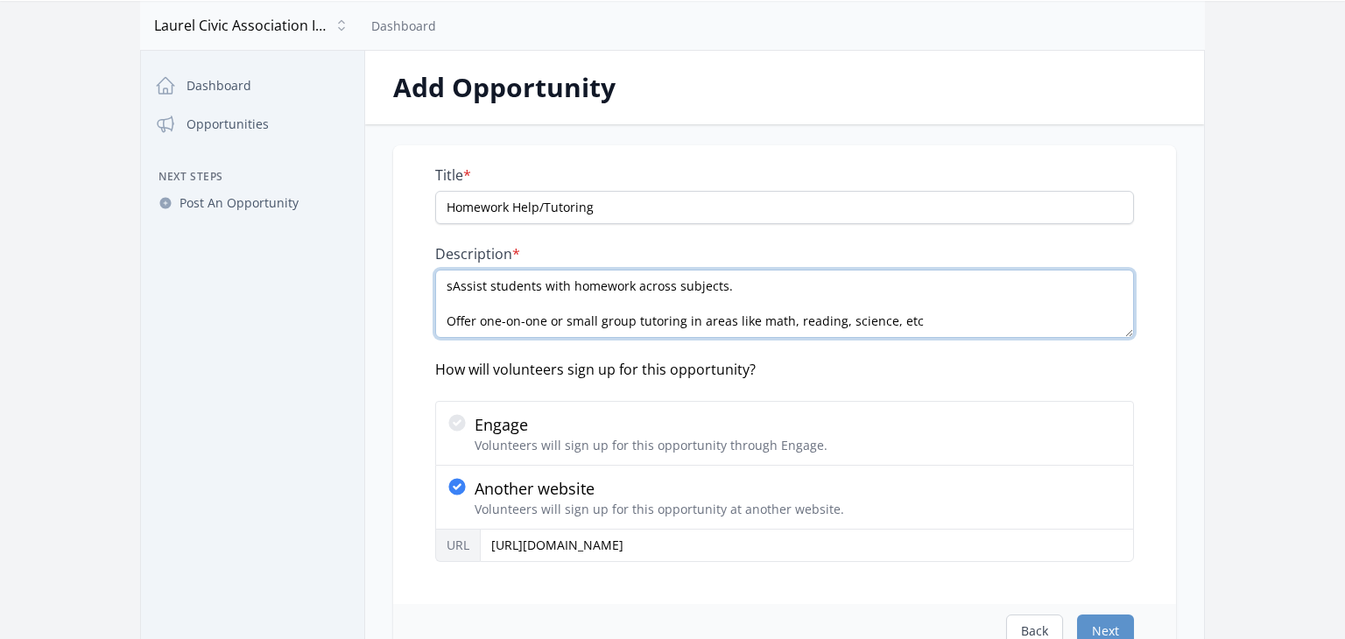
click at [447, 284] on textarea "sAssist students with homework across subjects. Offer one-on-one or small group…" at bounding box center [784, 304] width 699 height 68
click at [451, 282] on textarea "sAssist students with homework across subjects. Offer one-on-one or small group…" at bounding box center [784, 304] width 699 height 68
click at [450, 323] on textarea "Assist students with homework across subjects. Offer one-on-one or small group …" at bounding box center [784, 304] width 699 height 68
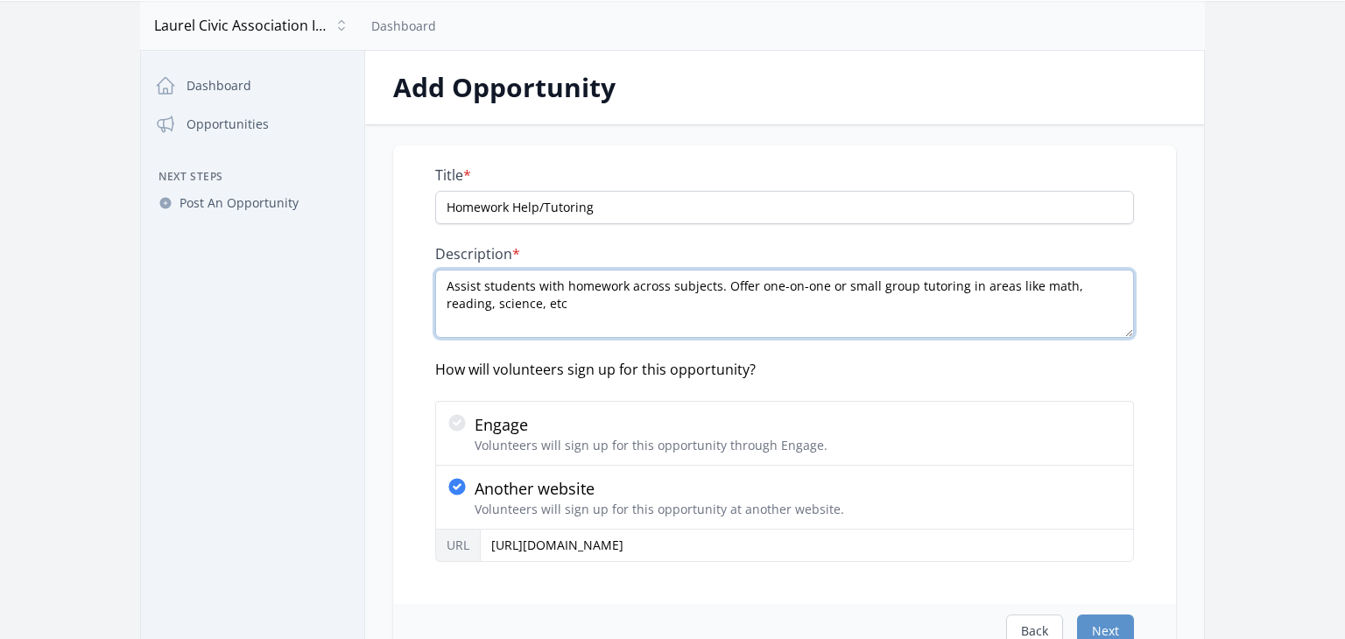
click at [501, 306] on textarea "Assist students with homework across subjects. Offer one-on-one or small group …" at bounding box center [784, 304] width 699 height 68
type textarea "Assist students with homework across subjects. Offer one-on-one or small group …"
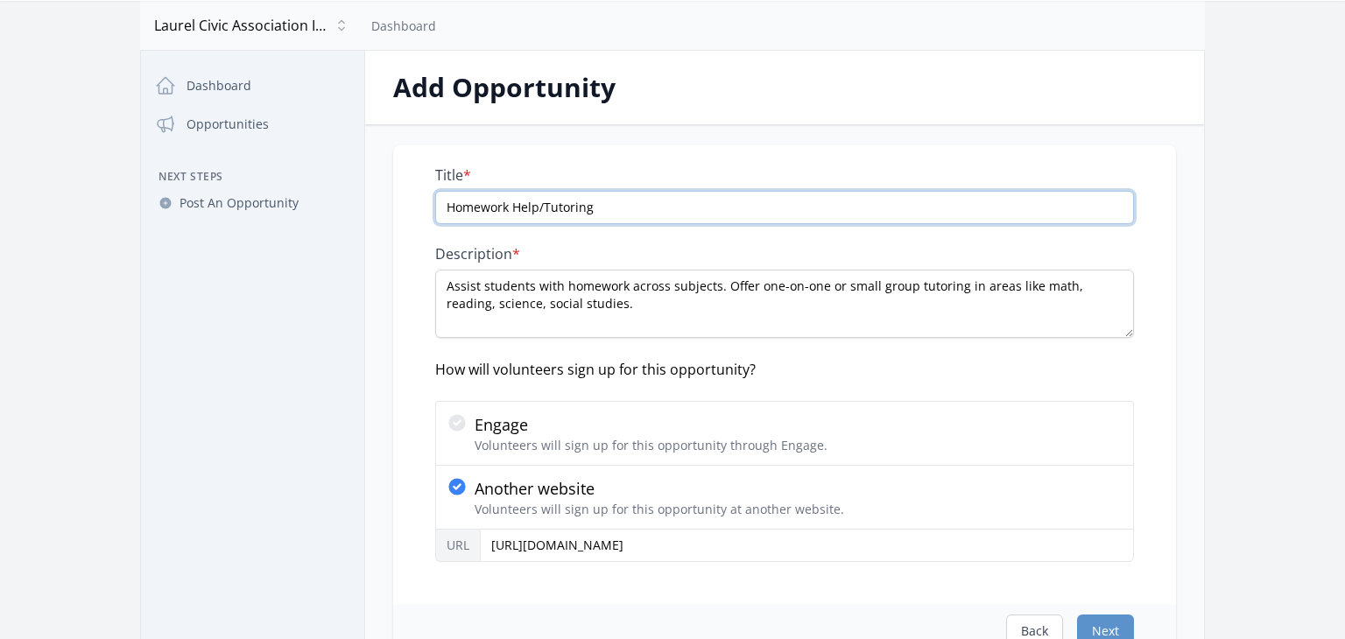
click at [614, 208] on input "Homework Help/Tutoring" at bounding box center [784, 207] width 699 height 33
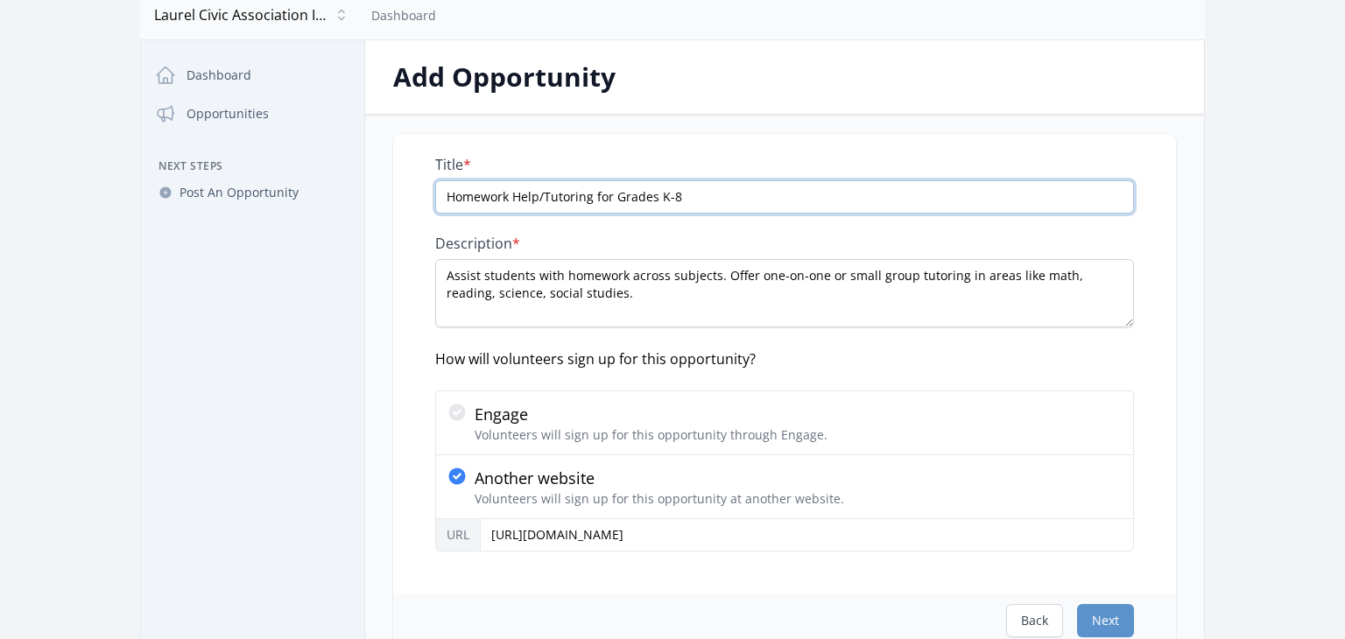
scroll to position [82, 0]
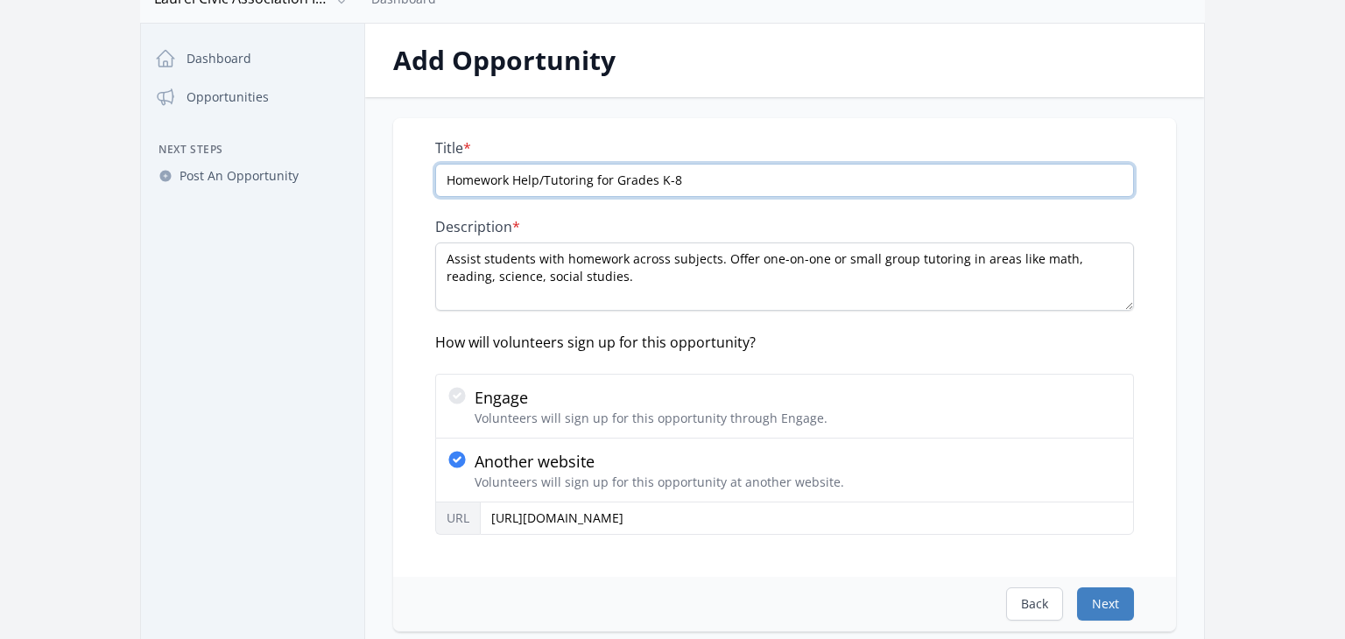
type input "Homework Help/Tutoring for Grades K-8"
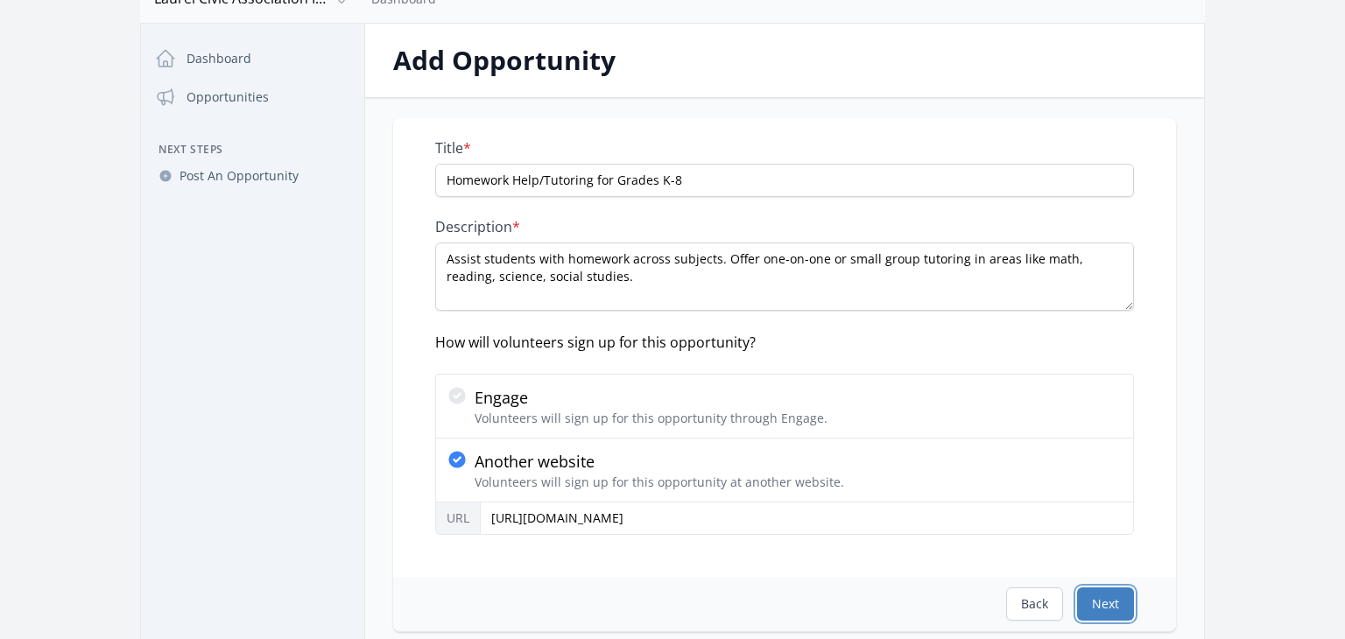
click at [1088, 600] on button "Next" at bounding box center [1105, 603] width 57 height 33
click at [1110, 610] on button "Next" at bounding box center [1105, 603] width 57 height 33
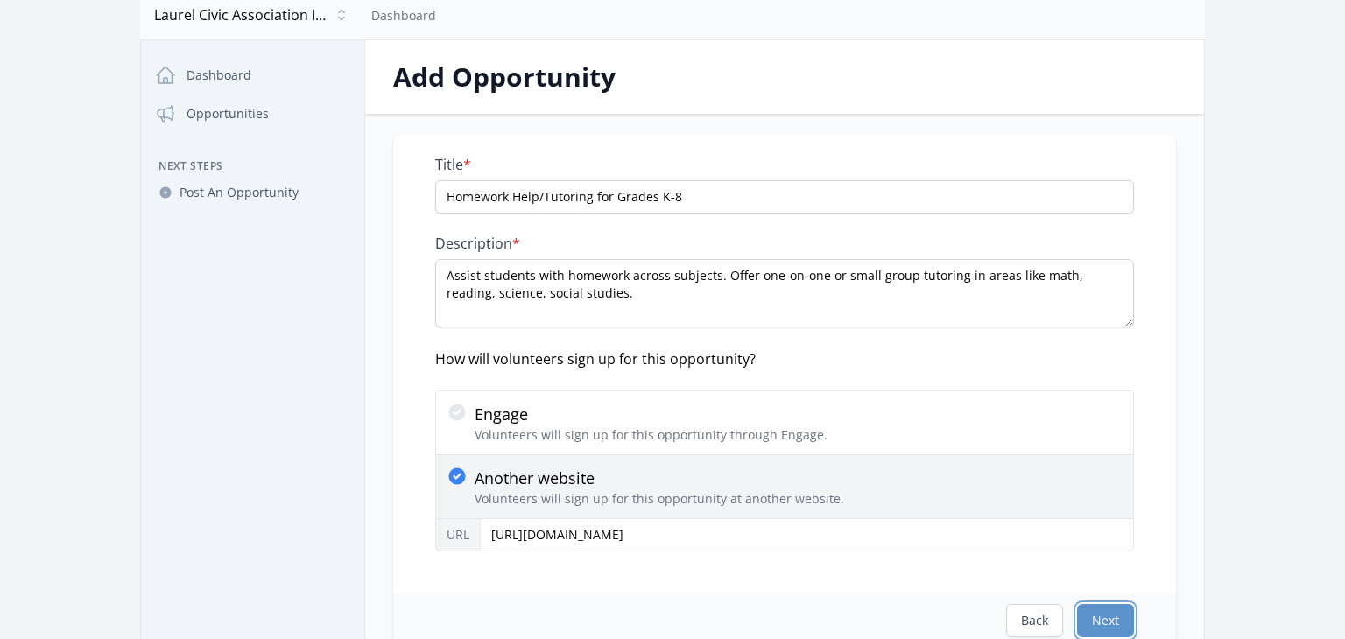
scroll to position [0, 0]
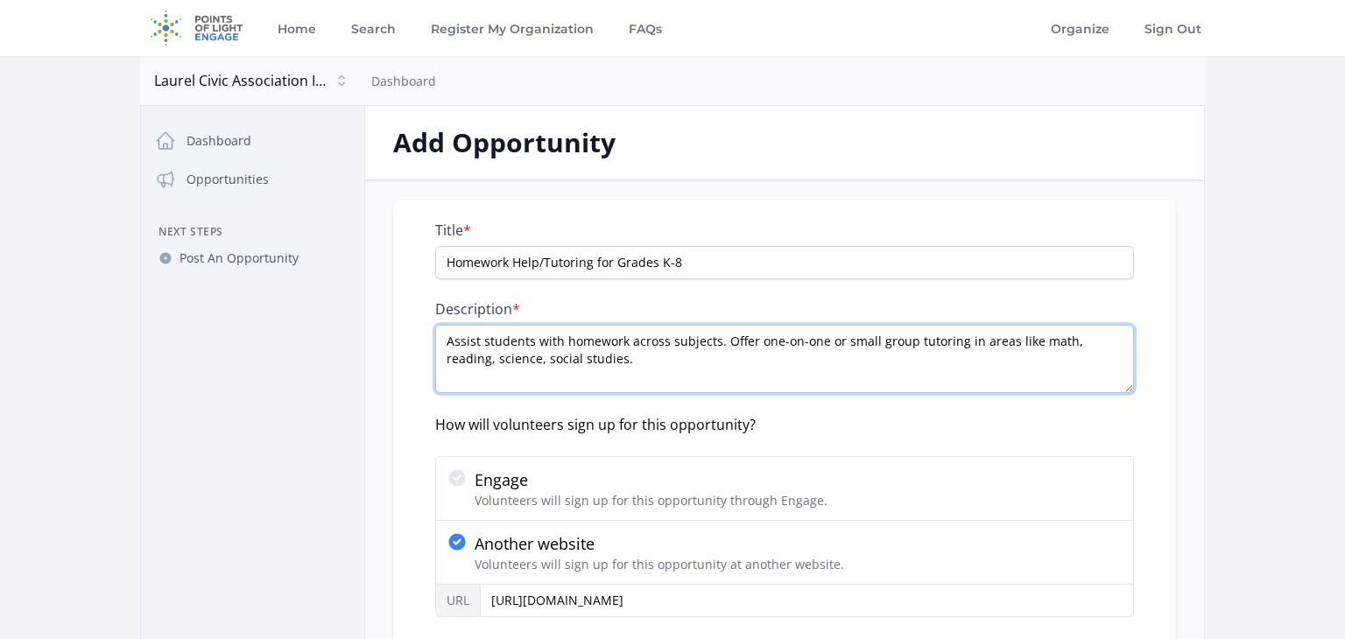
click at [524, 388] on textarea "Assist students with homework across subjects. Offer one-on-one or small group …" at bounding box center [784, 359] width 699 height 68
click at [540, 355] on textarea "Assist students with homework across subjects. Offer one-on-one or small group …" at bounding box center [784, 359] width 699 height 68
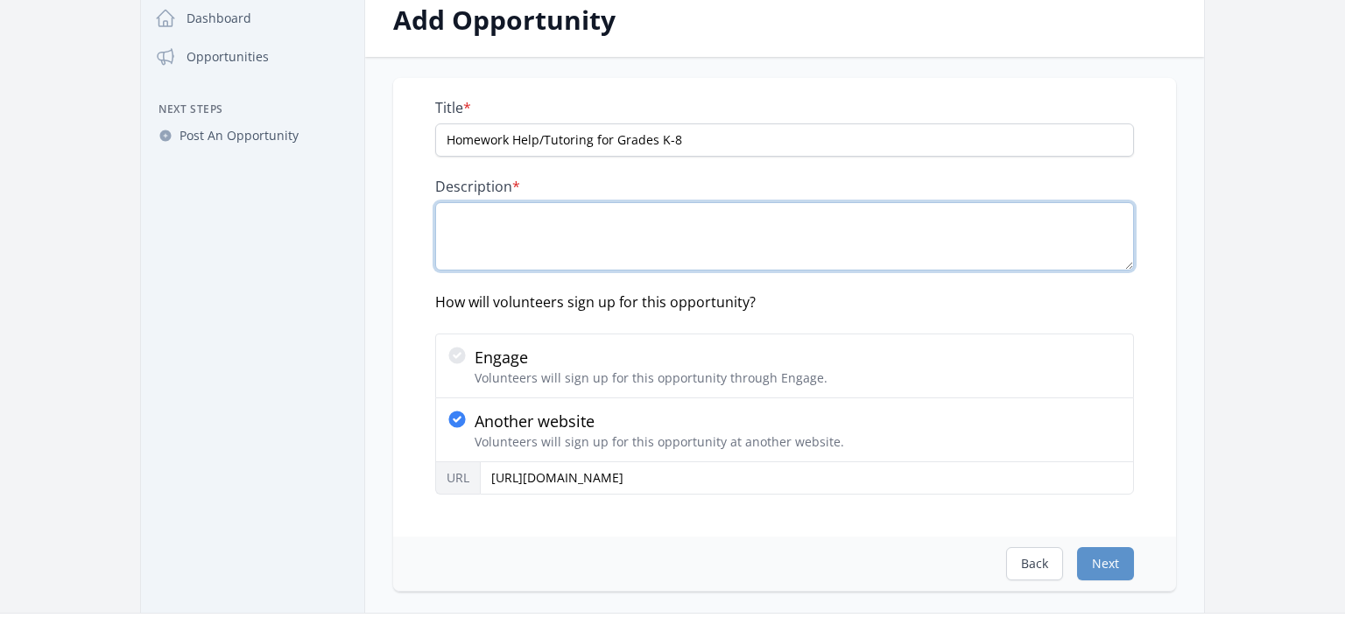
scroll to position [124, 0]
click at [580, 237] on textarea "Description *" at bounding box center [784, 234] width 699 height 68
paste textarea "Assist students with homework across subjects. Offer one-on-one or small group …"
type textarea "Assist students with homework across subjects. Offer one-on-one or small group …"
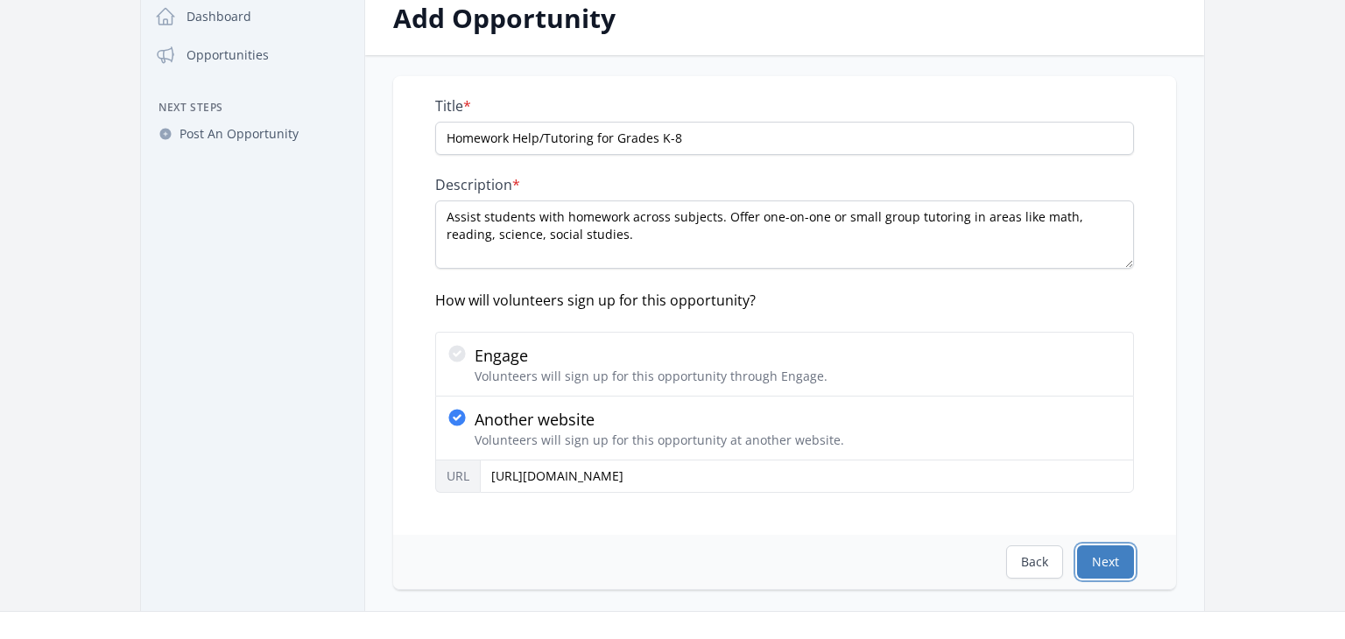
click at [1108, 553] on button "Next" at bounding box center [1105, 561] width 57 height 33
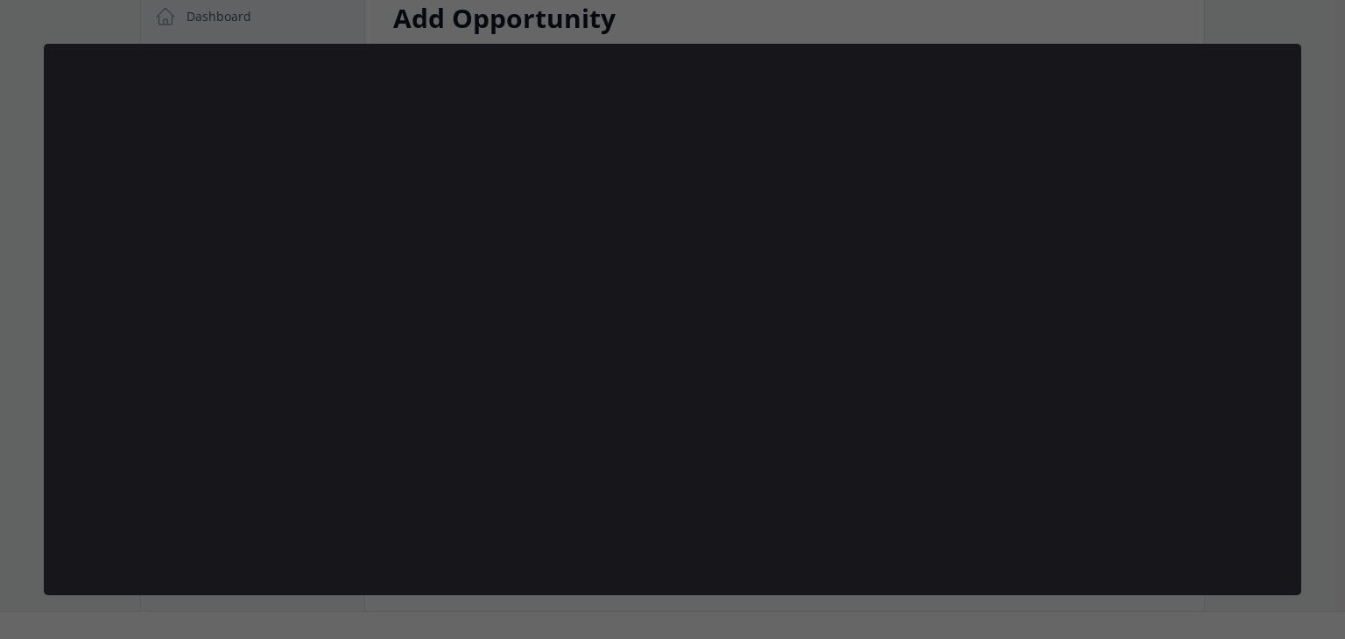
scroll to position [0, 0]
click at [1344, 74] on div at bounding box center [672, 319] width 1345 height 639
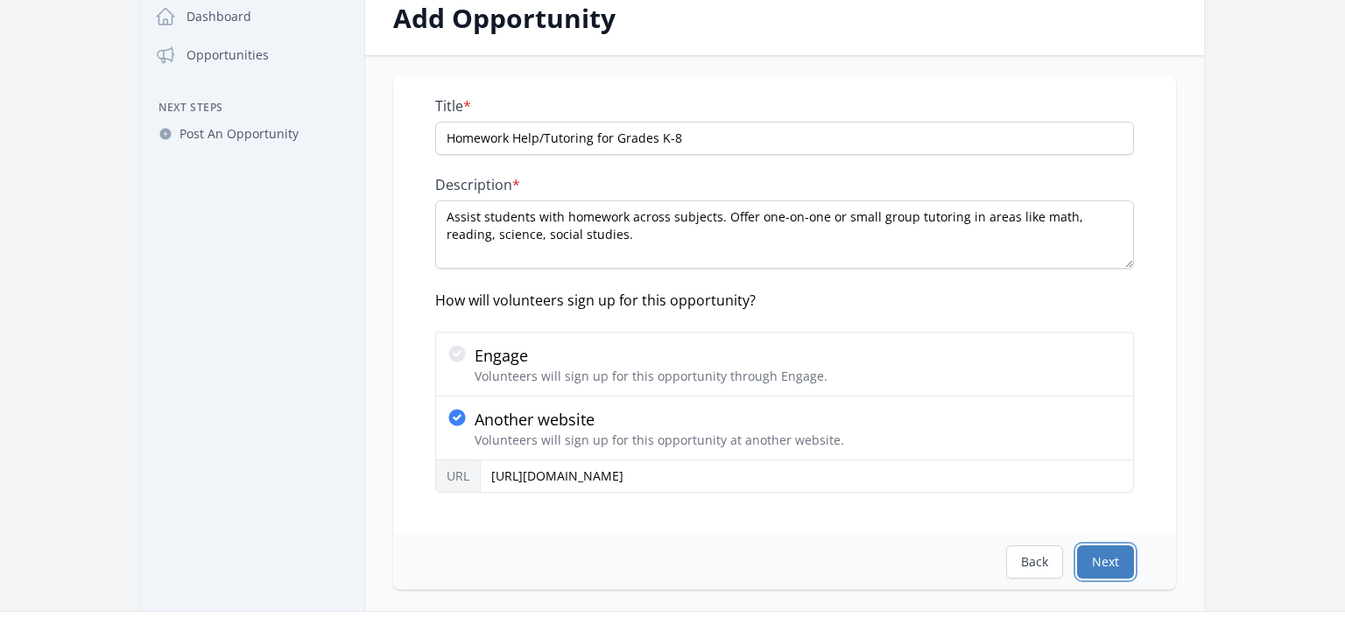
click at [1089, 556] on button "Next" at bounding box center [1105, 561] width 57 height 33
